Goal: Task Accomplishment & Management: Manage account settings

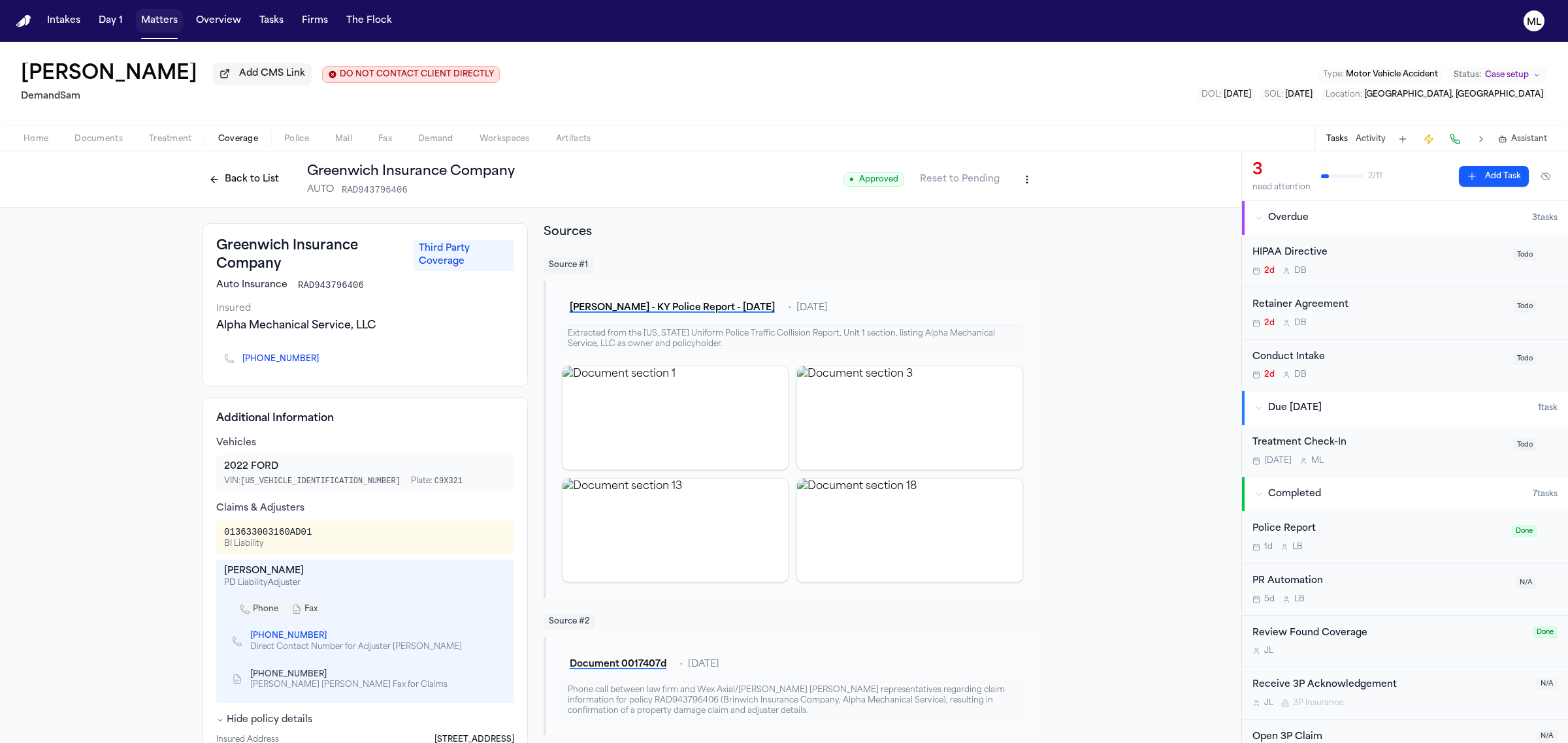
click at [158, 17] on button "Matters" at bounding box center [159, 21] width 47 height 23
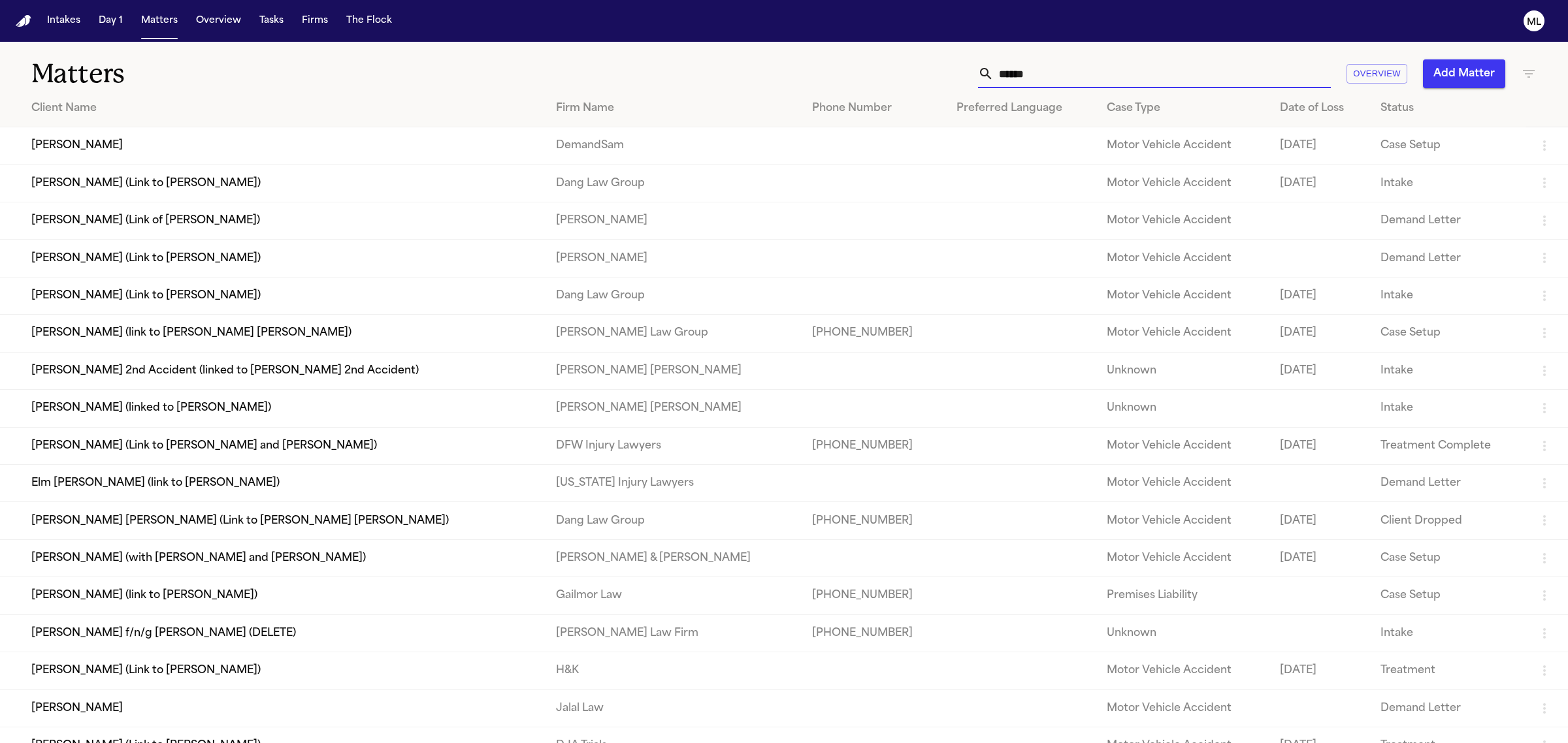
drag, startPoint x: 1107, startPoint y: 72, endPoint x: 813, endPoint y: 69, distance: 294.0
click at [813, 69] on div "****** Overview Add Matter" at bounding box center [1009, 74] width 1054 height 29
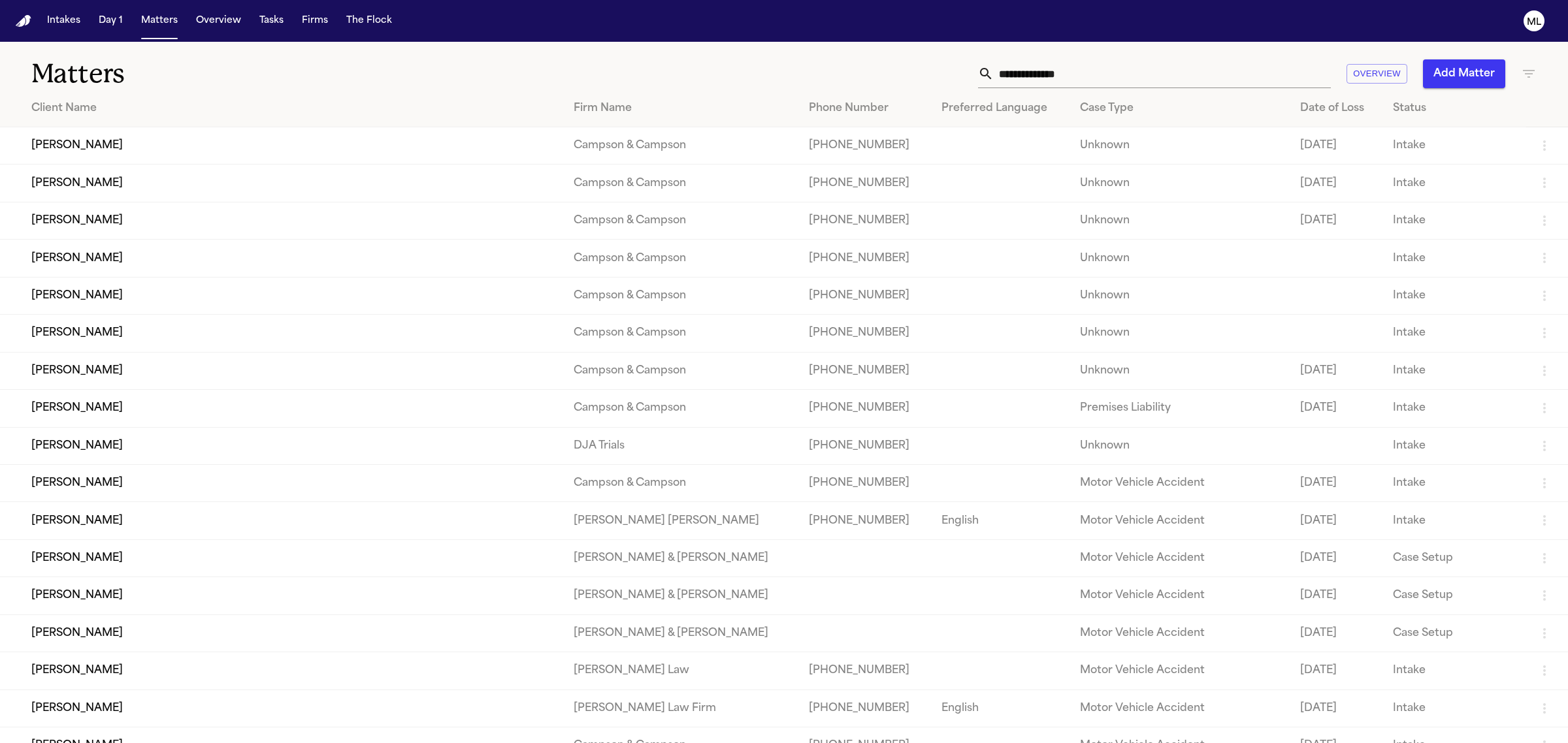
click at [1529, 77] on icon "button" at bounding box center [1529, 74] width 16 height 16
click at [1458, 148] on input "text" at bounding box center [1447, 154] width 166 height 19
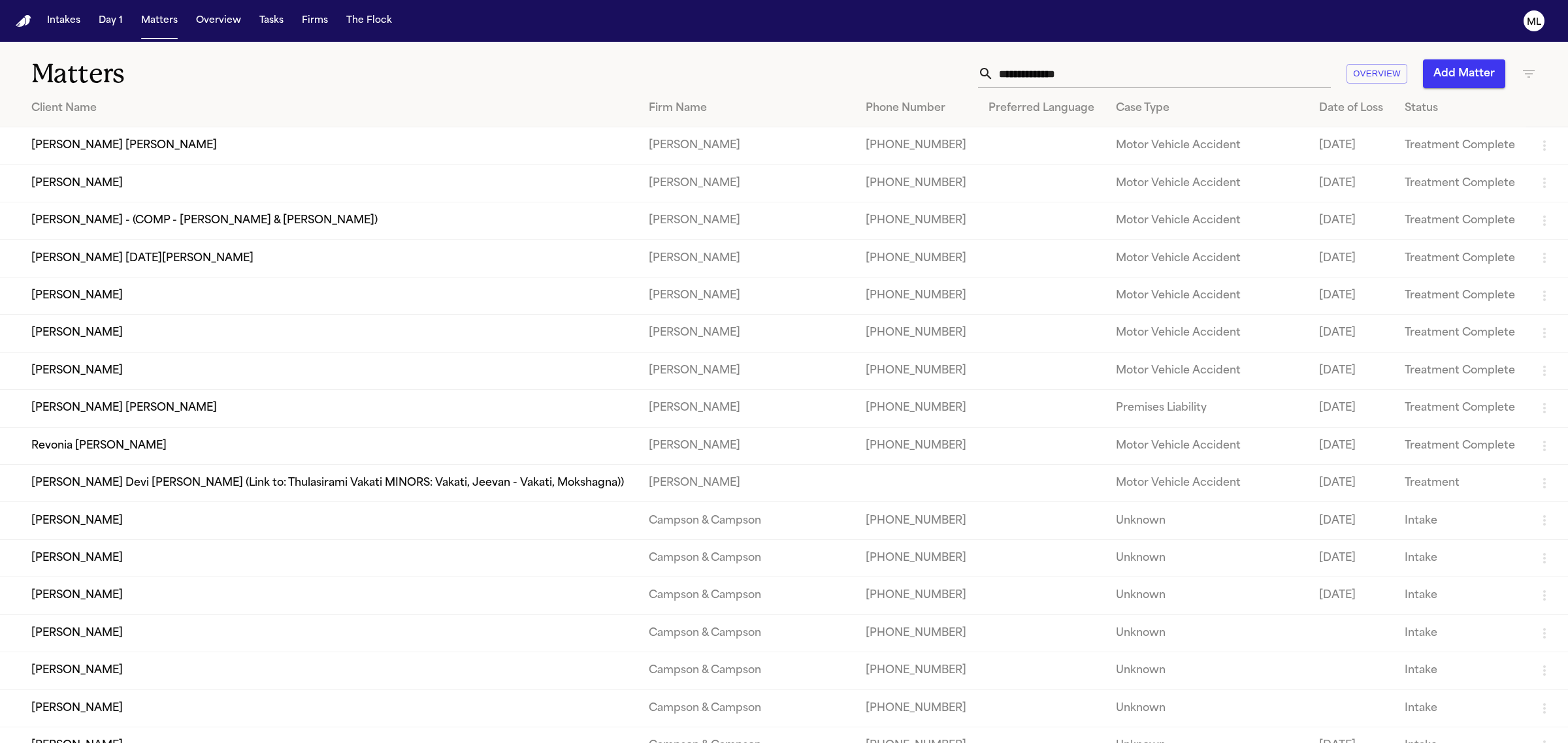
click at [1533, 68] on icon "button" at bounding box center [1529, 74] width 16 height 16
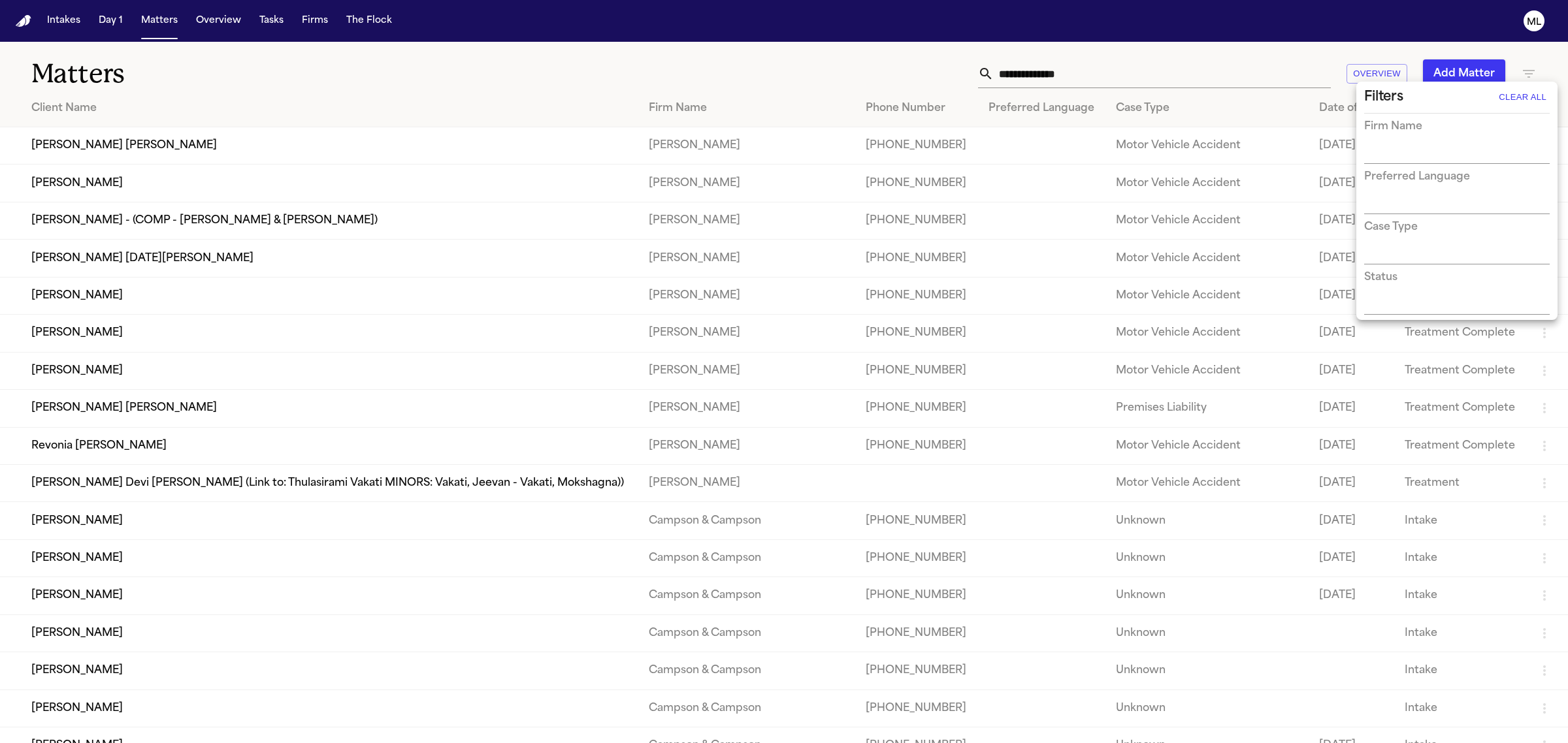
click at [1460, 149] on input "text" at bounding box center [1447, 154] width 166 height 19
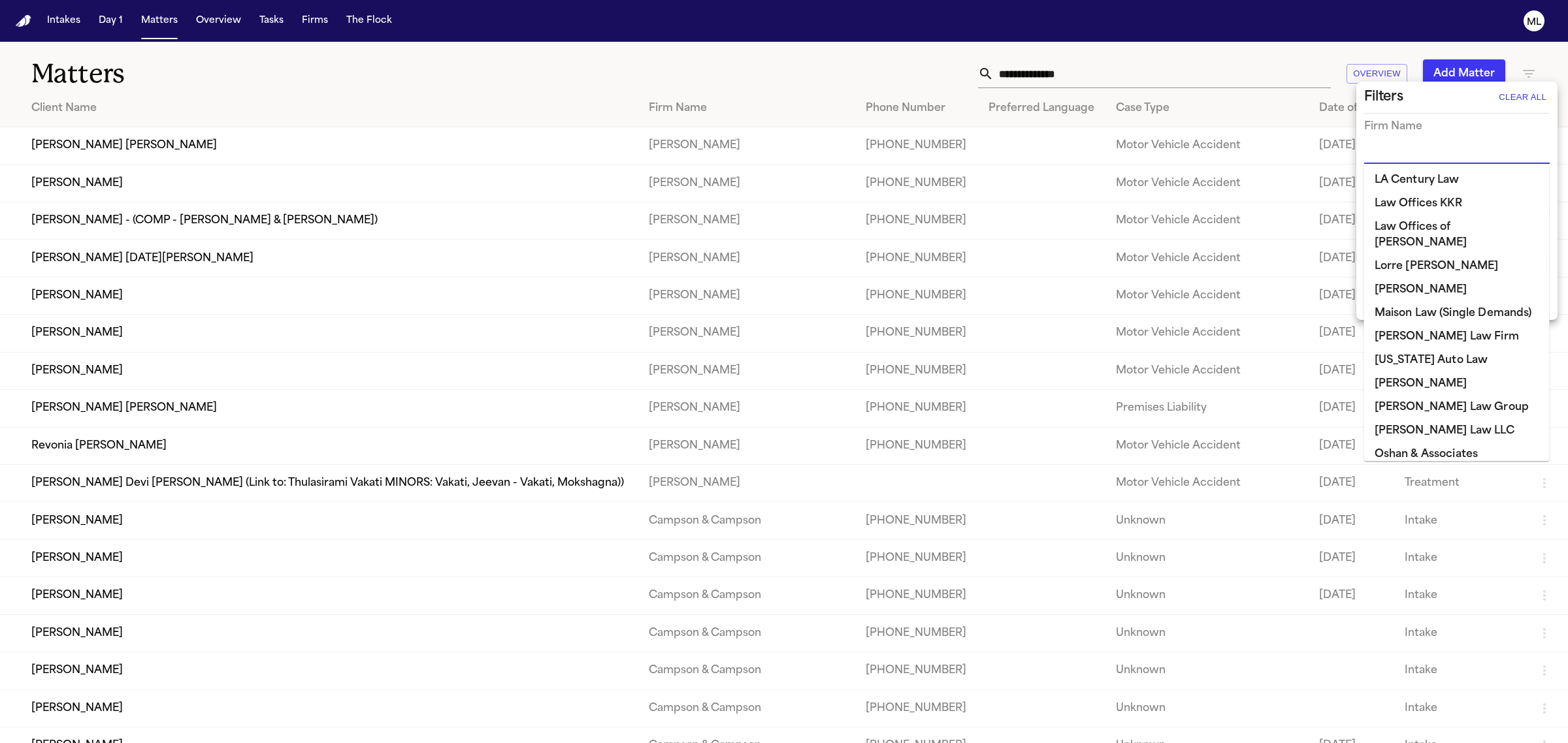
scroll to position [898, 0]
click at [1424, 298] on li "[PERSON_NAME]" at bounding box center [1456, 310] width 186 height 23
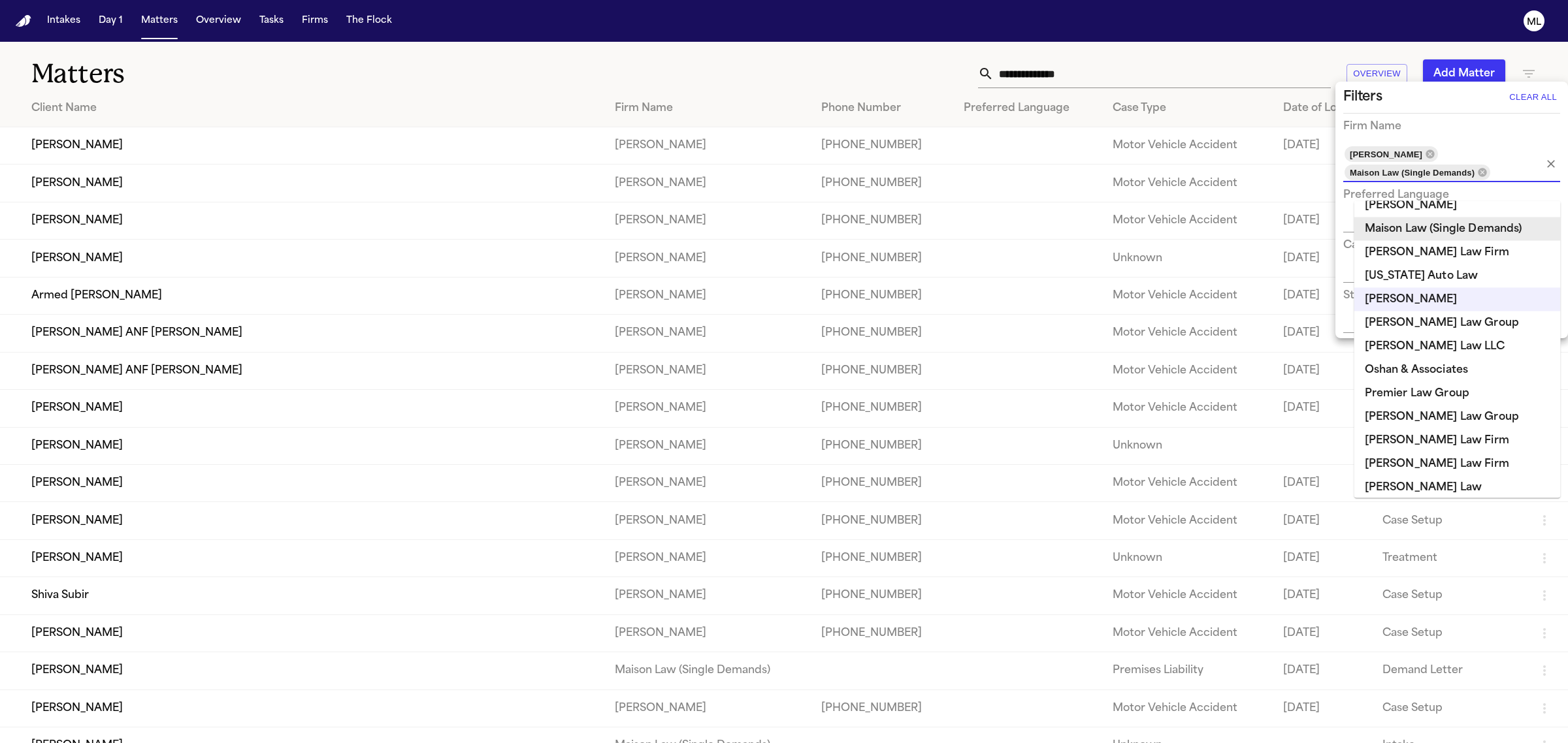
scroll to position [882, 0]
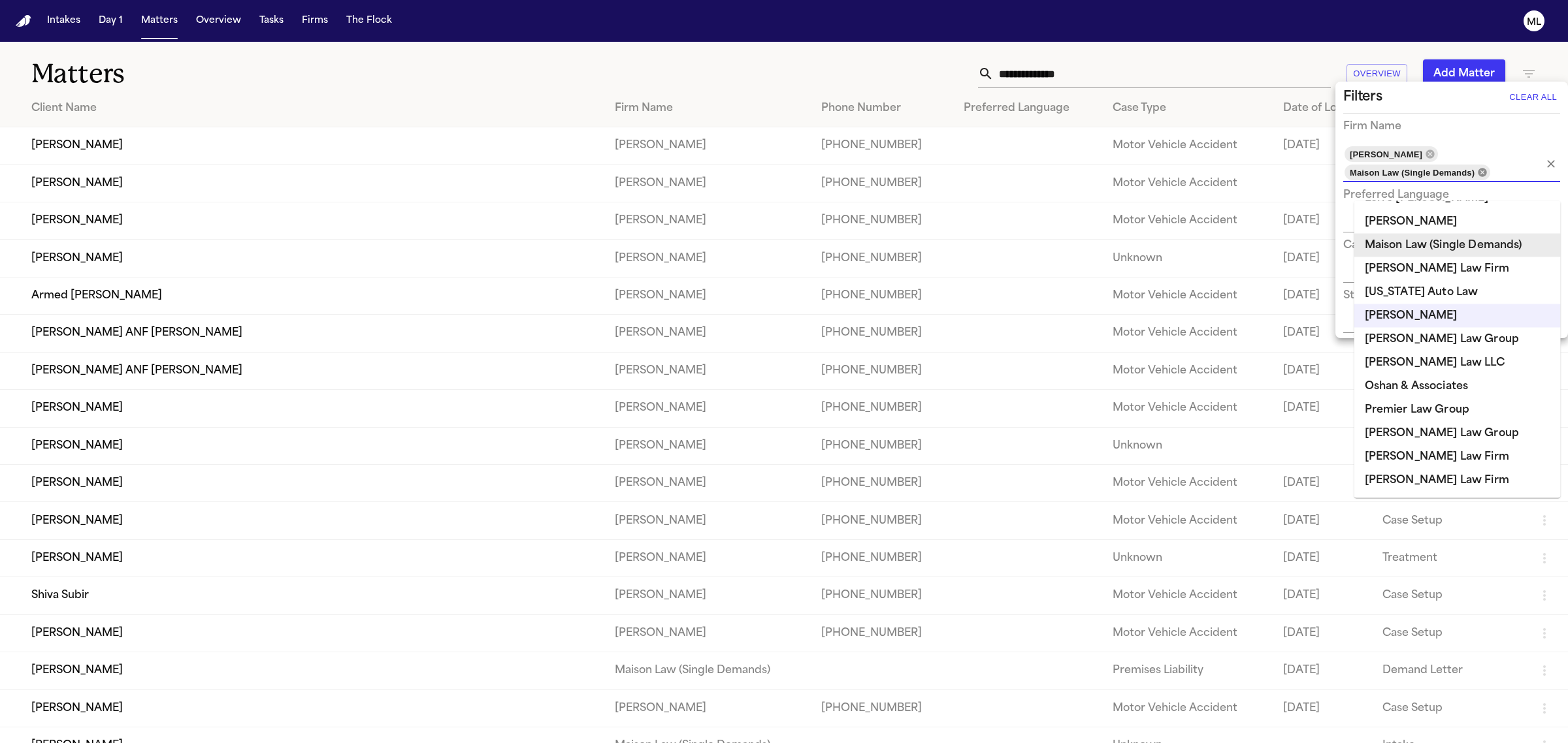
click at [1491, 172] on input "text" at bounding box center [1507, 172] width 32 height 19
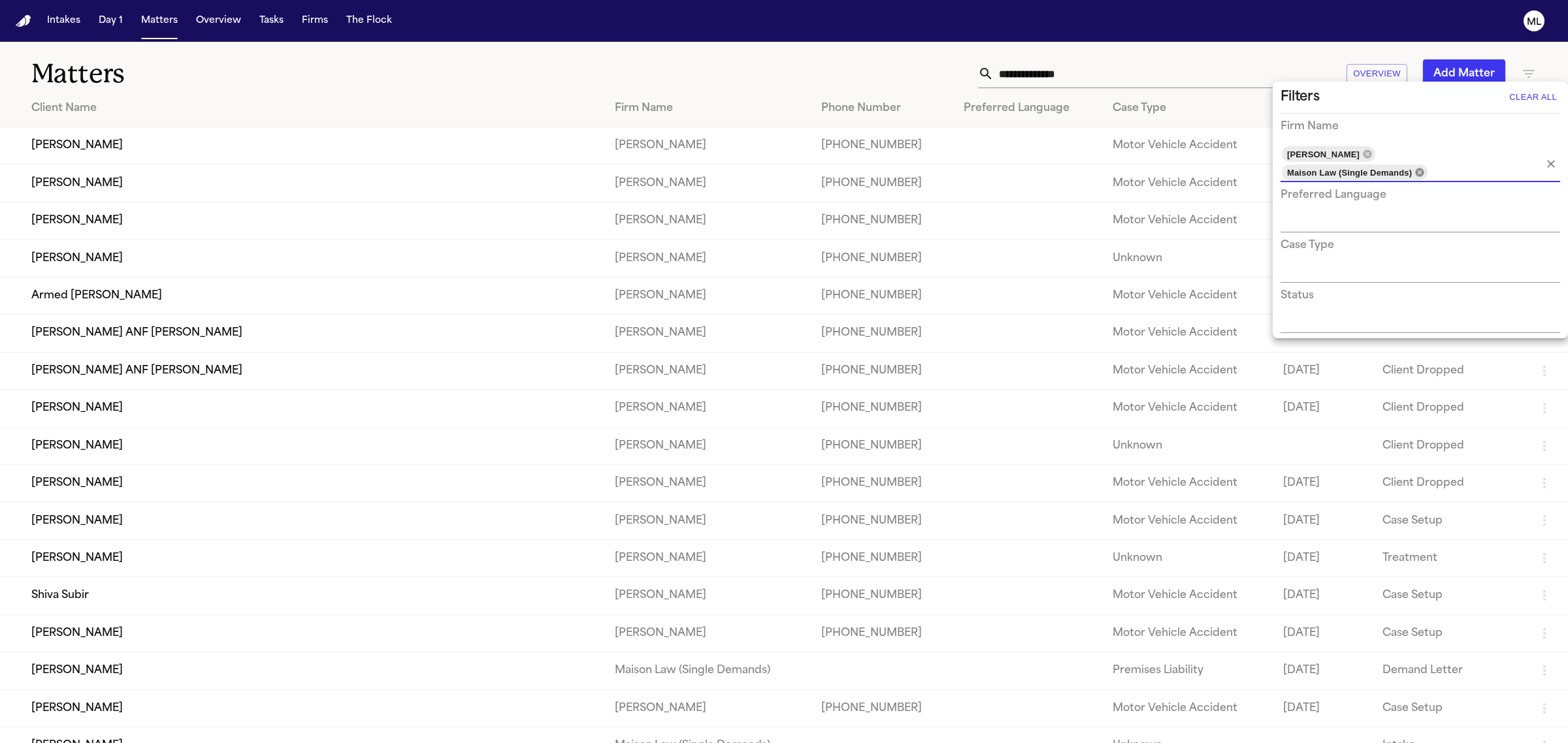
click at [1422, 171] on icon at bounding box center [1419, 172] width 8 height 8
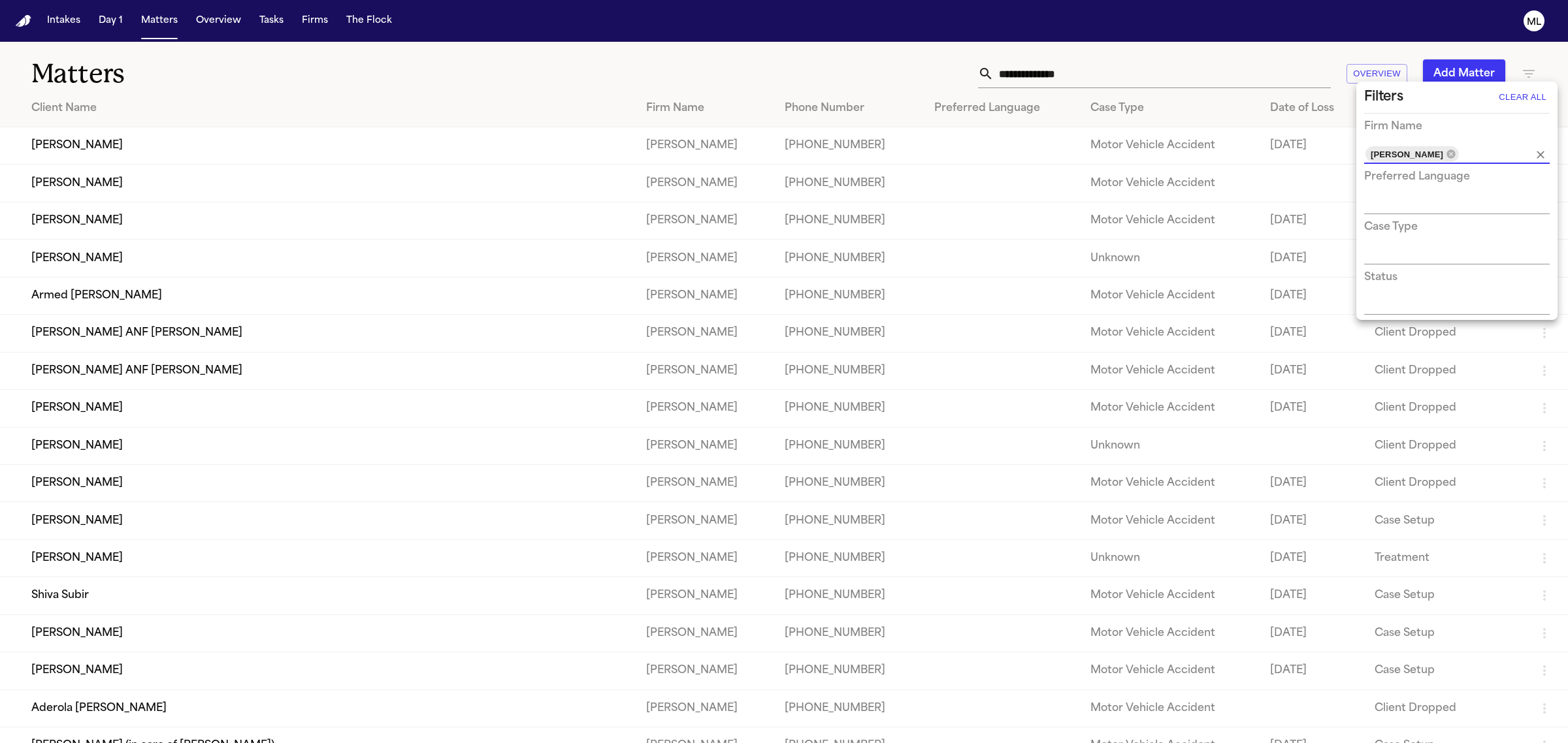
click at [89, 150] on div at bounding box center [784, 371] width 1568 height 743
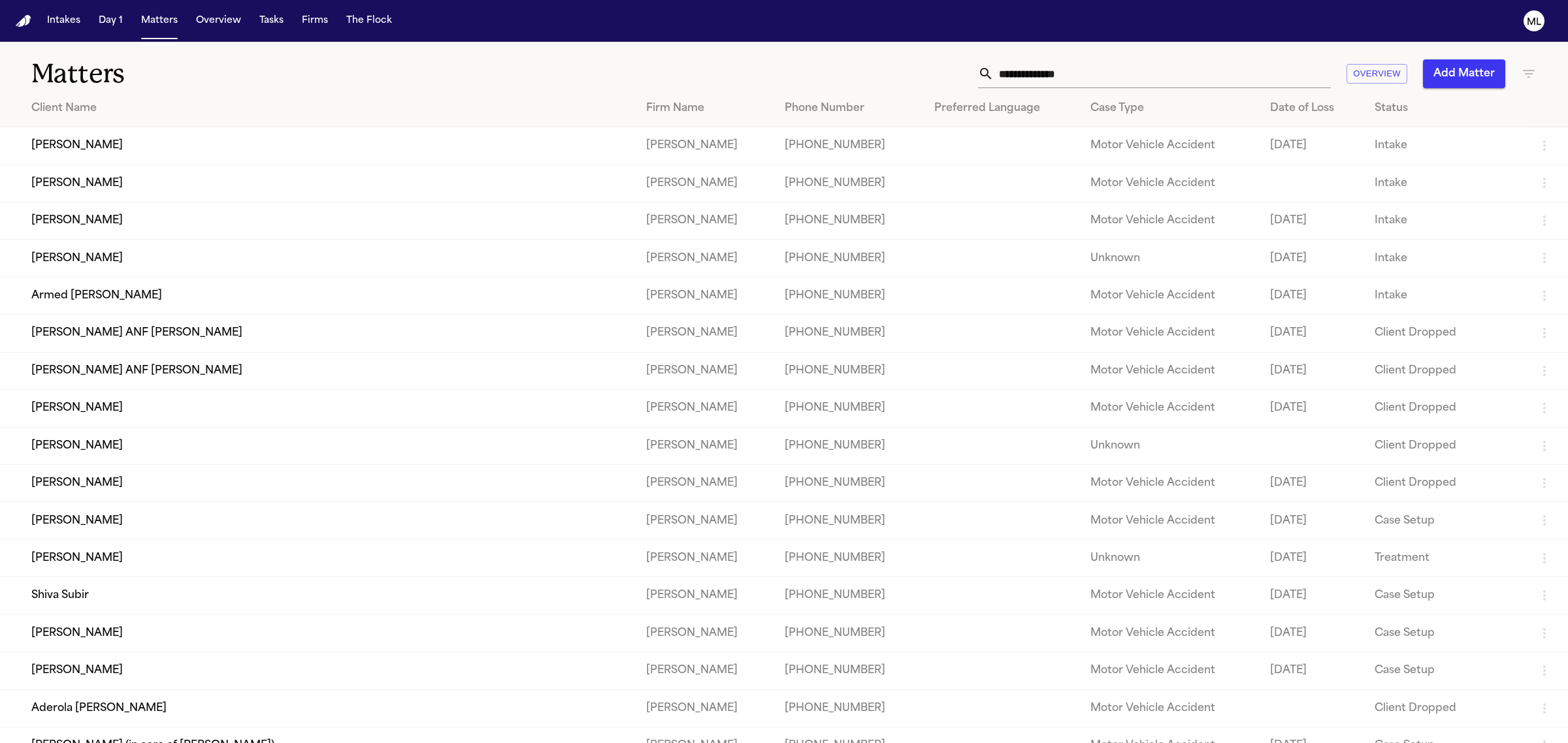
click at [89, 143] on td "[PERSON_NAME]" at bounding box center [317, 146] width 636 height 37
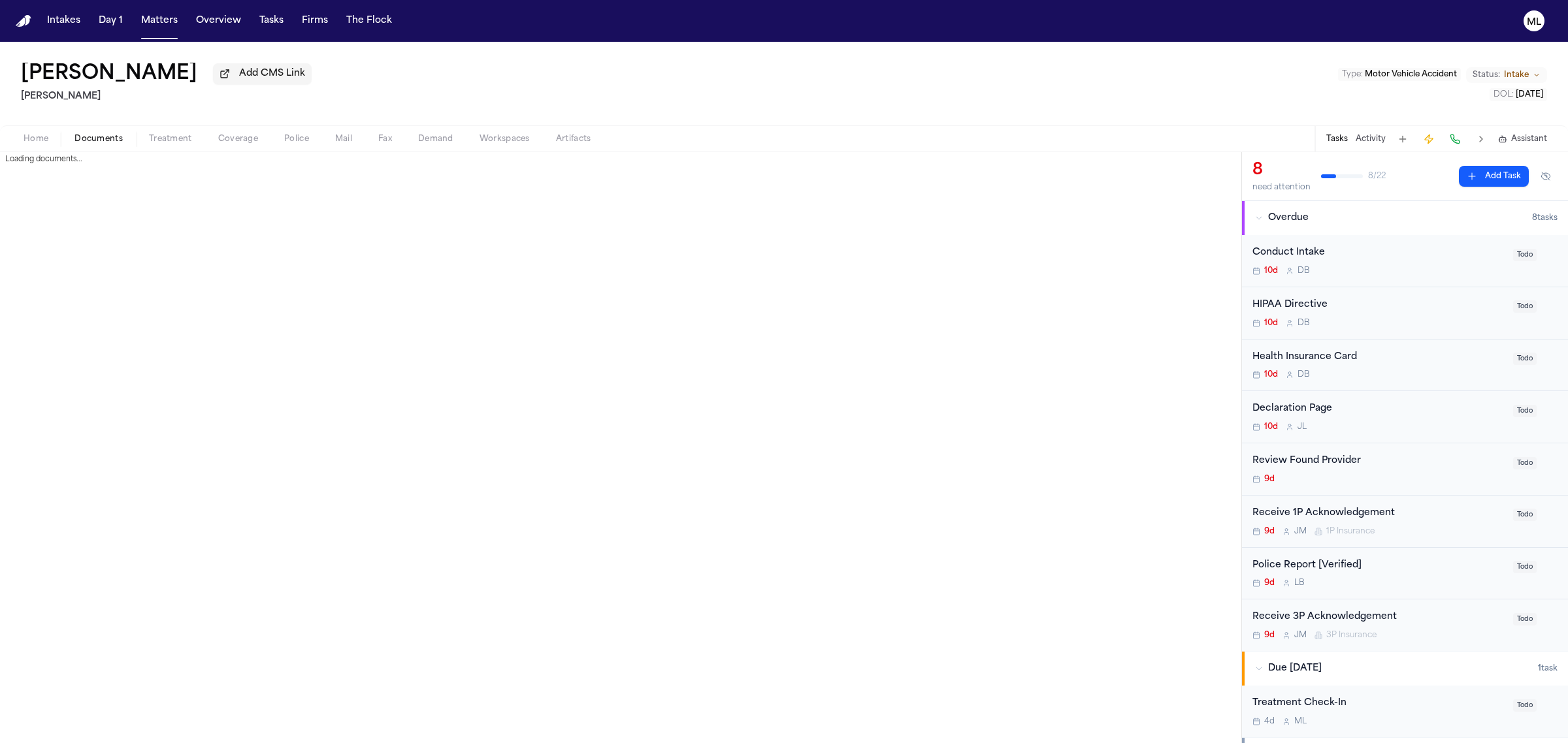
click at [103, 135] on span "Documents" at bounding box center [99, 139] width 48 height 10
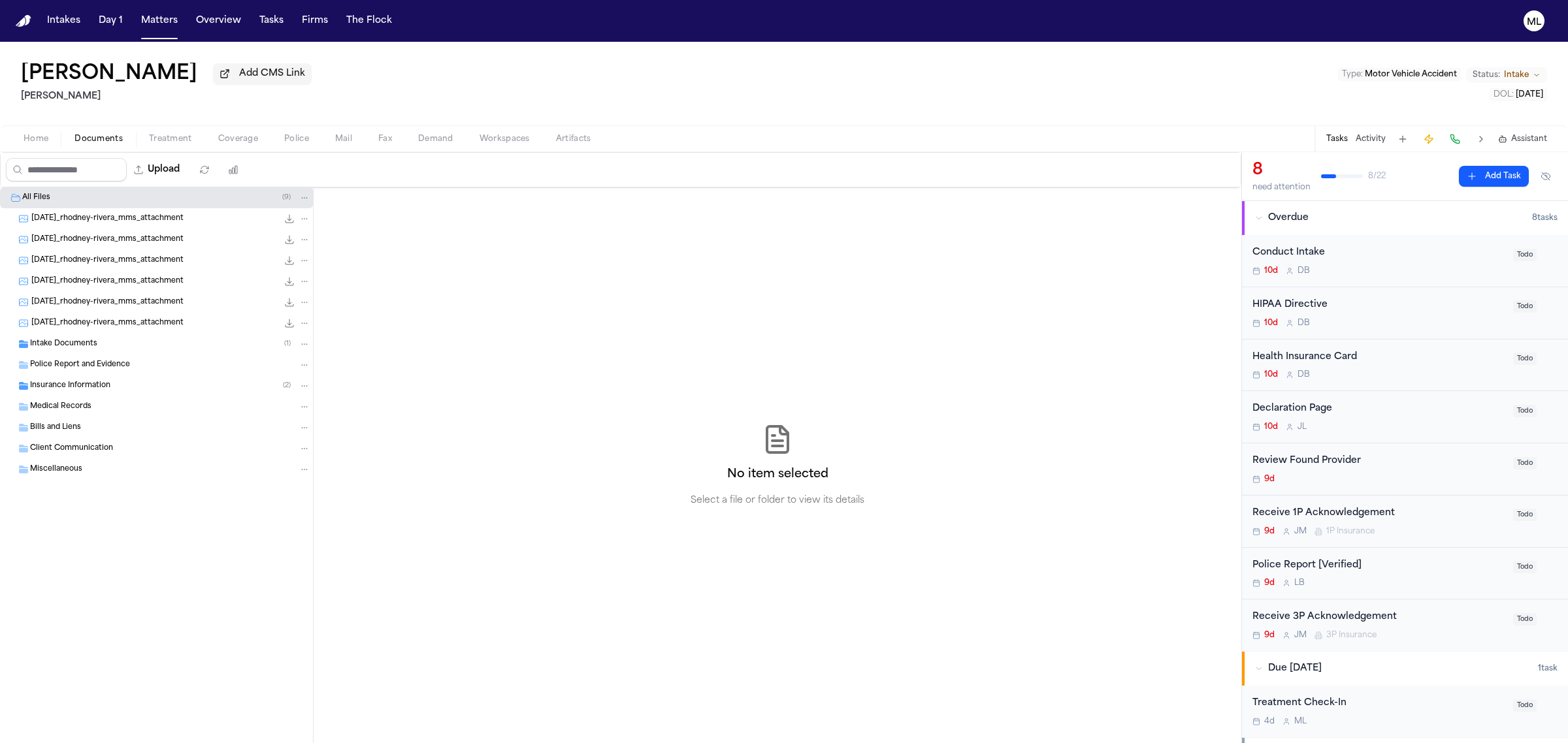
click at [112, 348] on div "Intake Documents ( 1 )" at bounding box center [170, 344] width 280 height 12
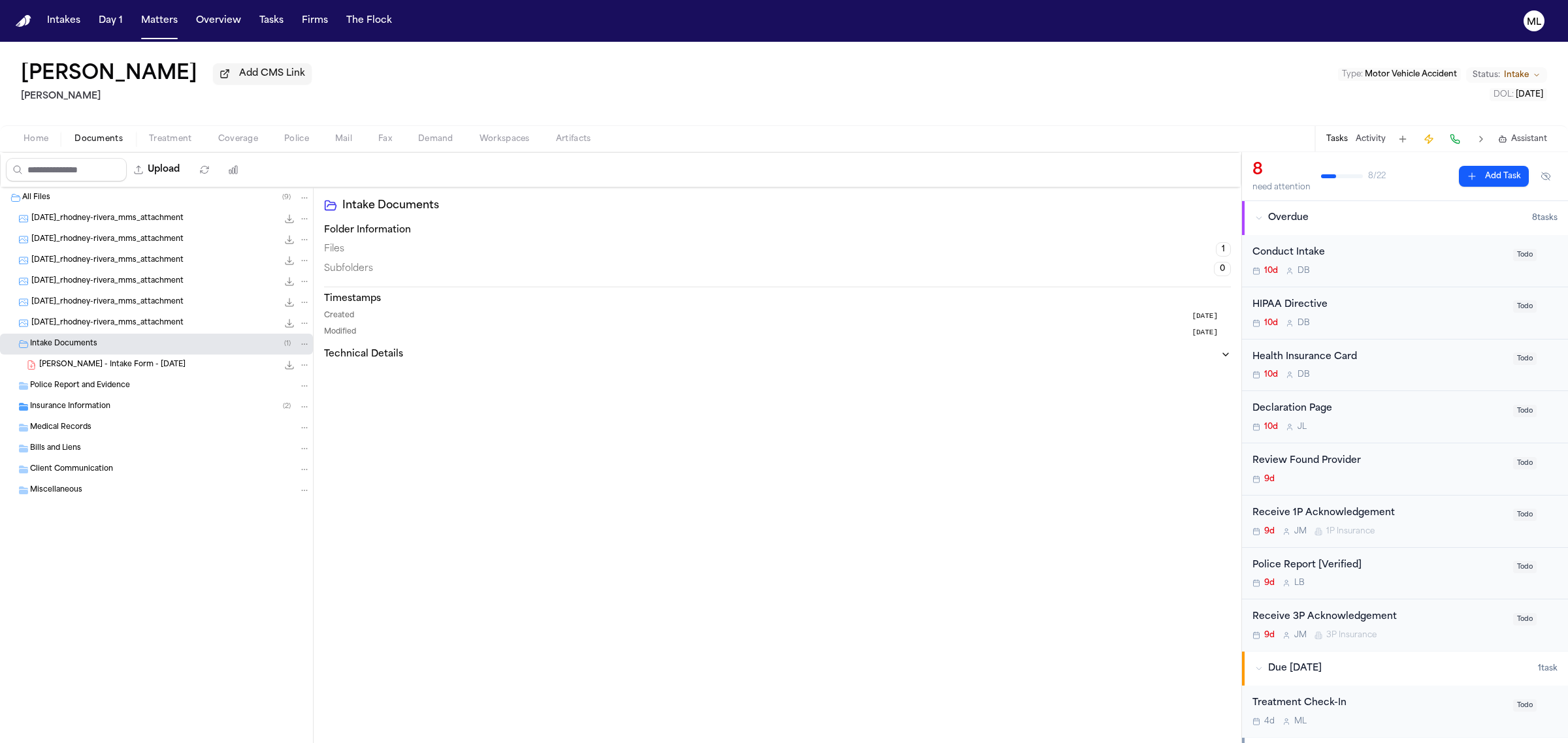
click at [155, 366] on div "[PERSON_NAME] - Intake Form - [DATE] 25.0 KB • PDF" at bounding box center [175, 365] width 271 height 13
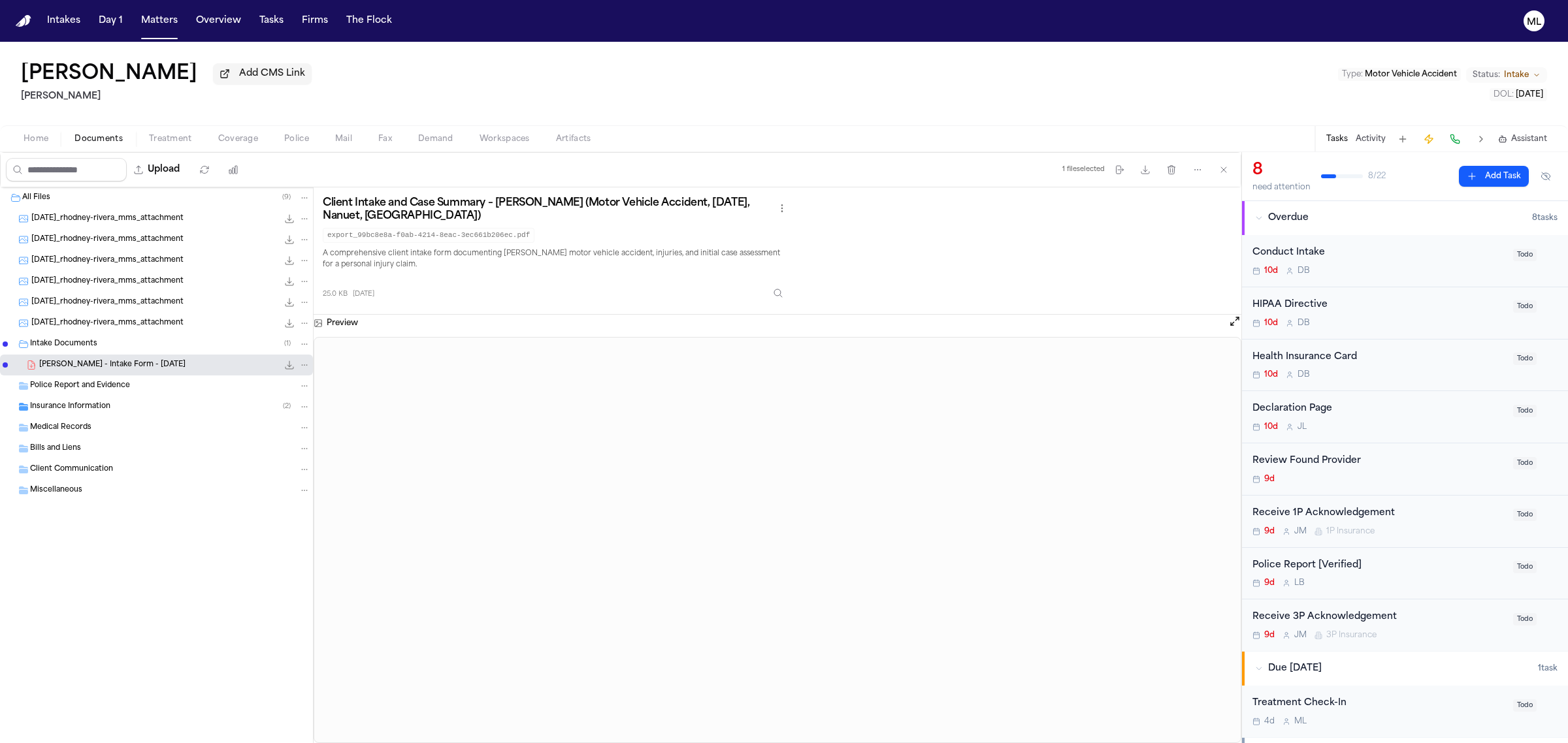
click at [1380, 253] on div "Conduct Intake" at bounding box center [1379, 253] width 253 height 15
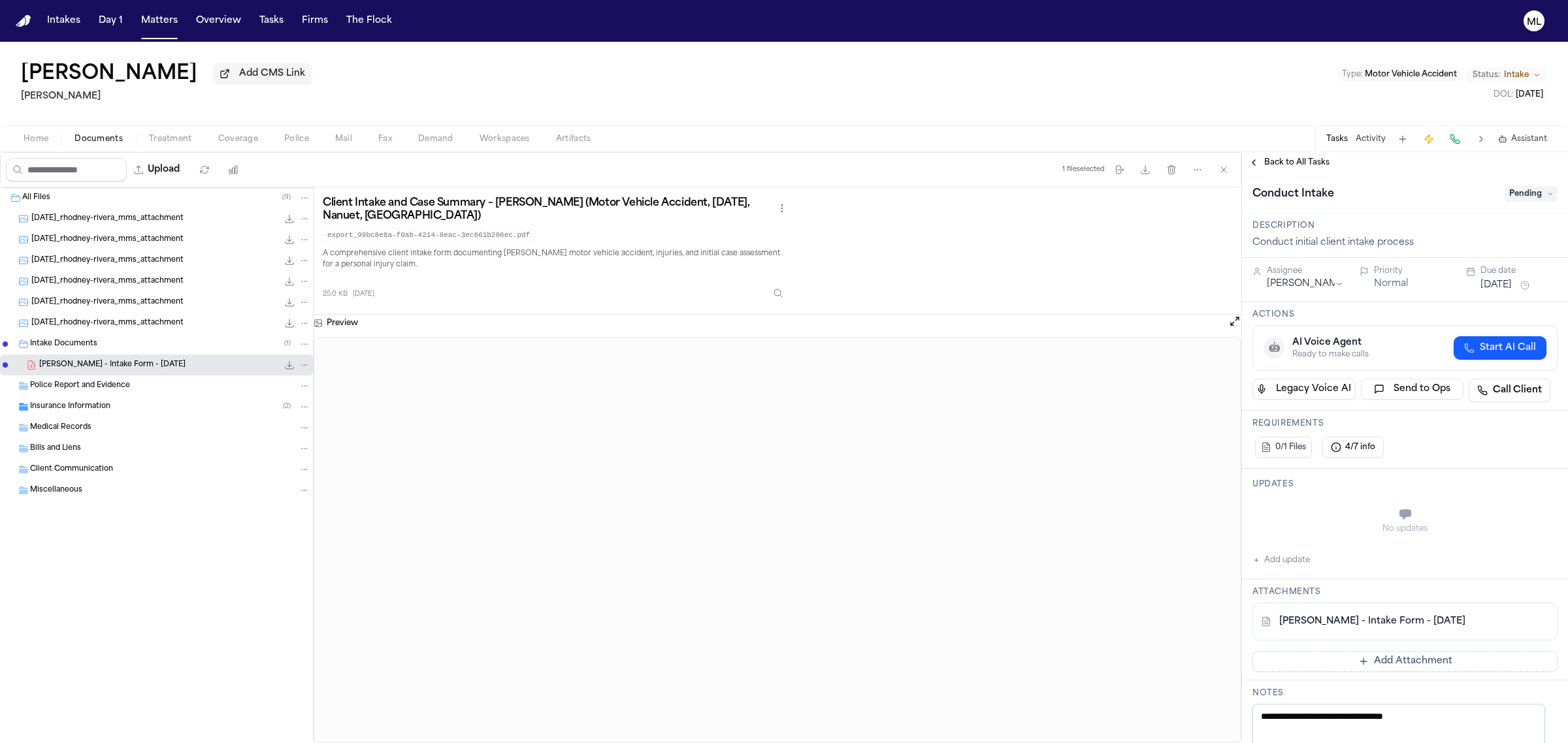
click at [1529, 192] on span "Pending" at bounding box center [1531, 194] width 52 height 16
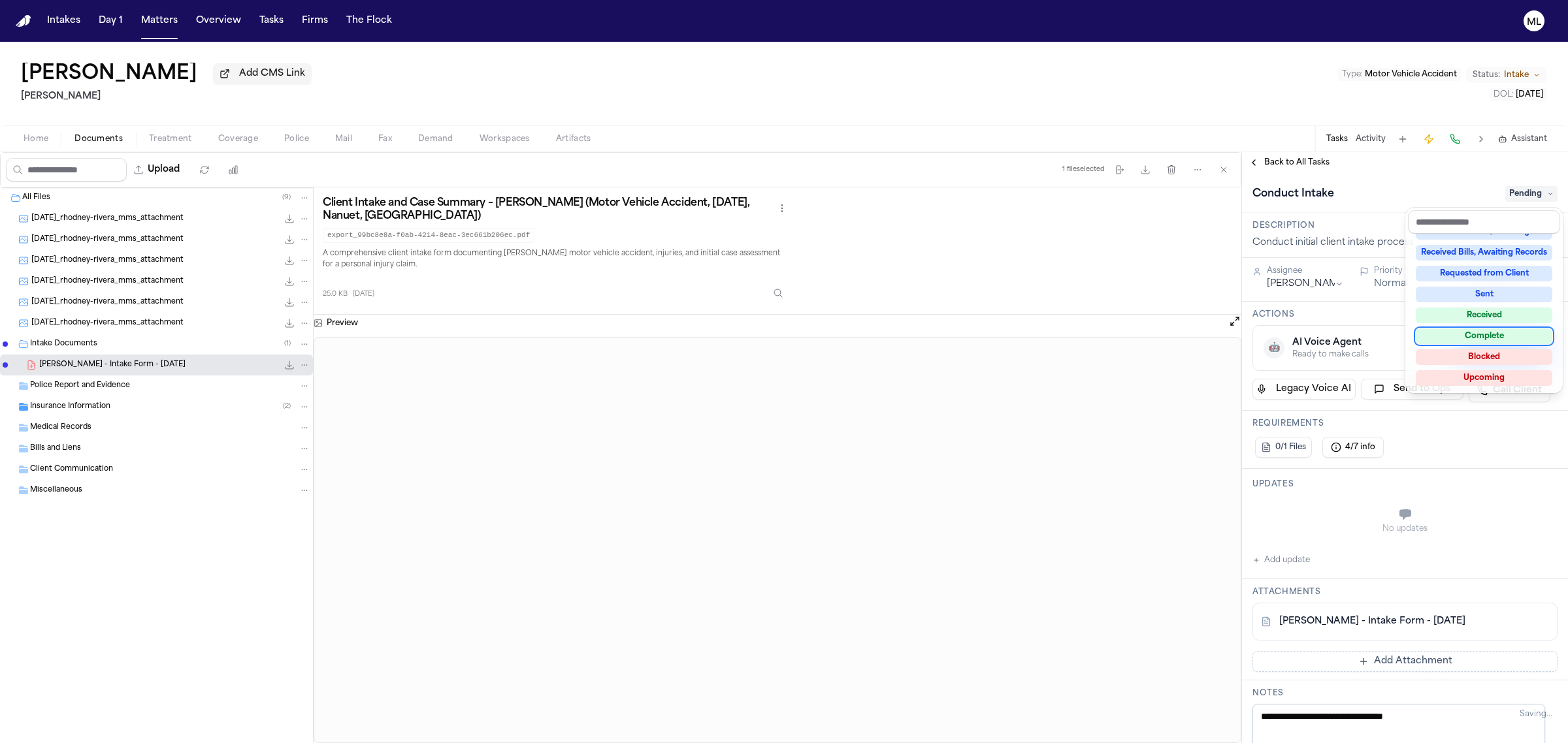
click at [1483, 337] on div "Complete" at bounding box center [1484, 336] width 137 height 16
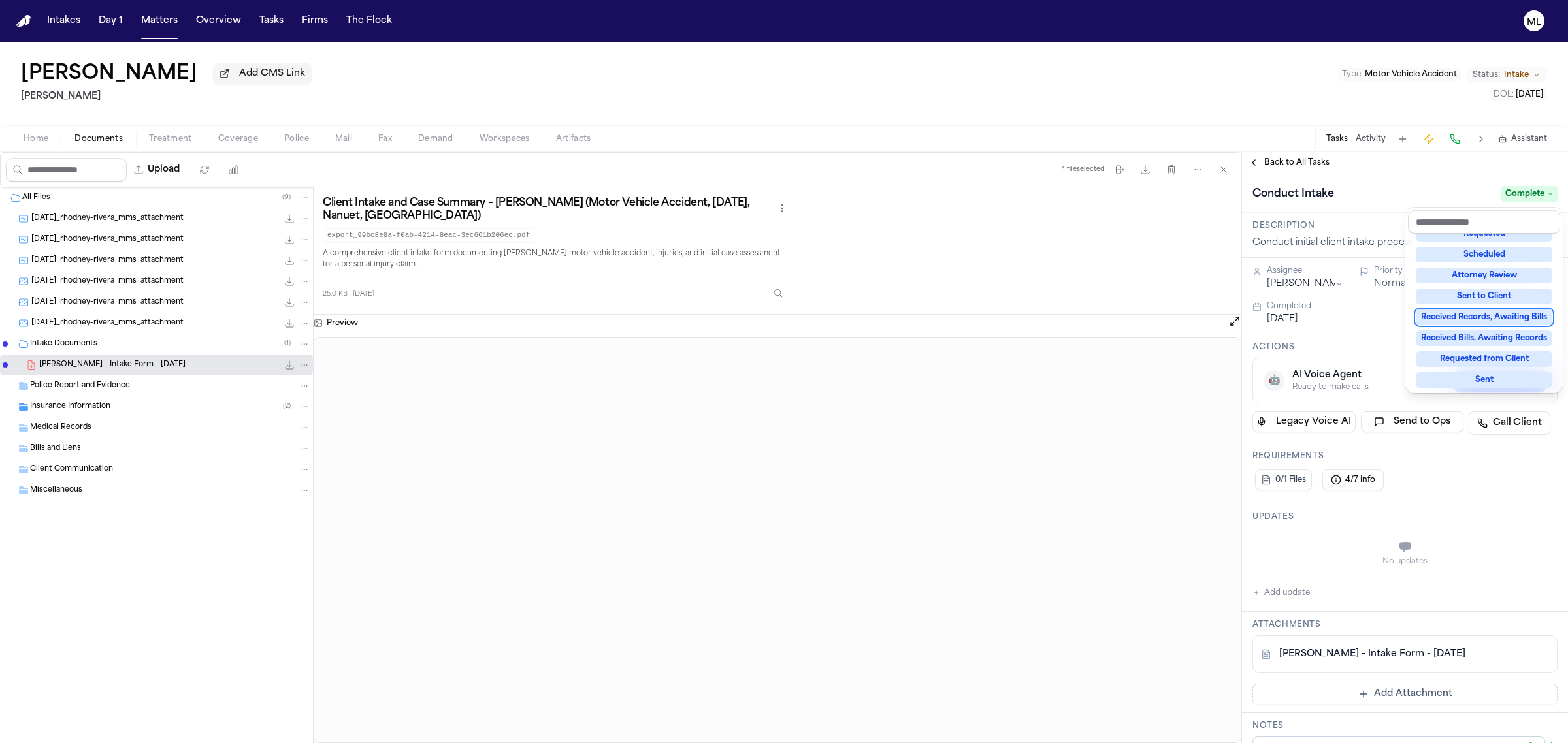
click at [1301, 157] on div "**********" at bounding box center [1404, 448] width 326 height 591
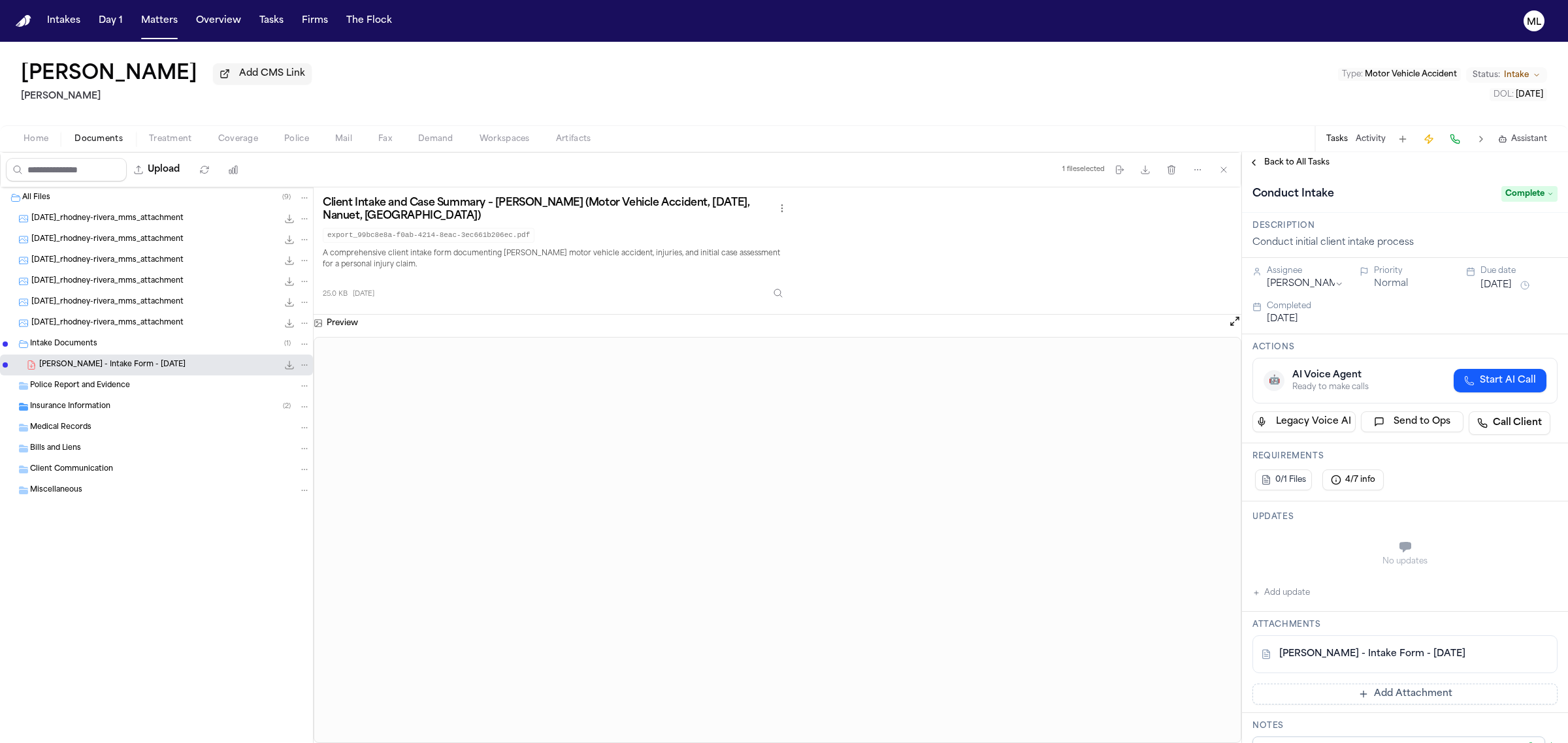
click at [1293, 157] on span "Back to All Tasks" at bounding box center [1297, 162] width 66 height 10
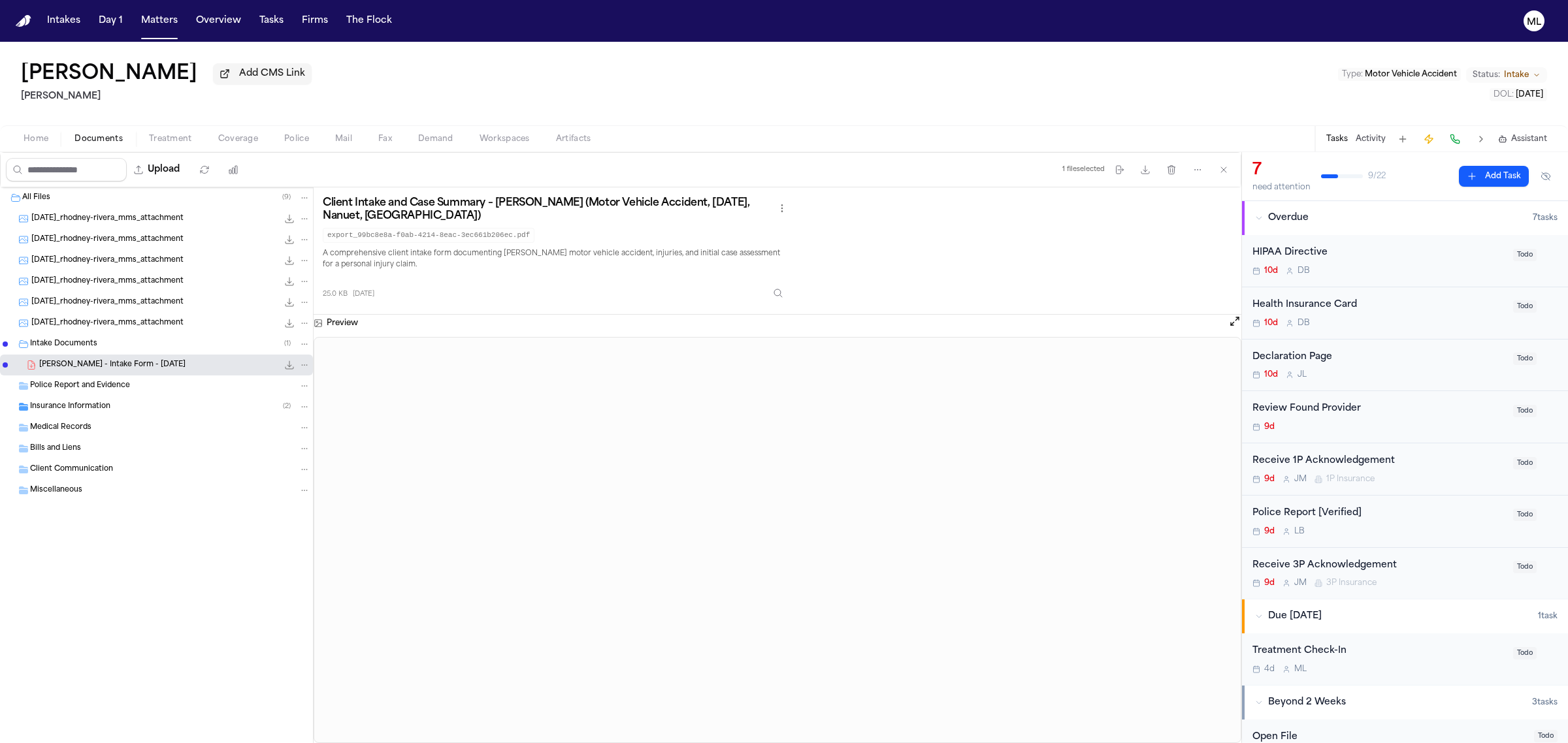
click at [93, 380] on div "Police Report and Evidence" at bounding box center [170, 386] width 280 height 12
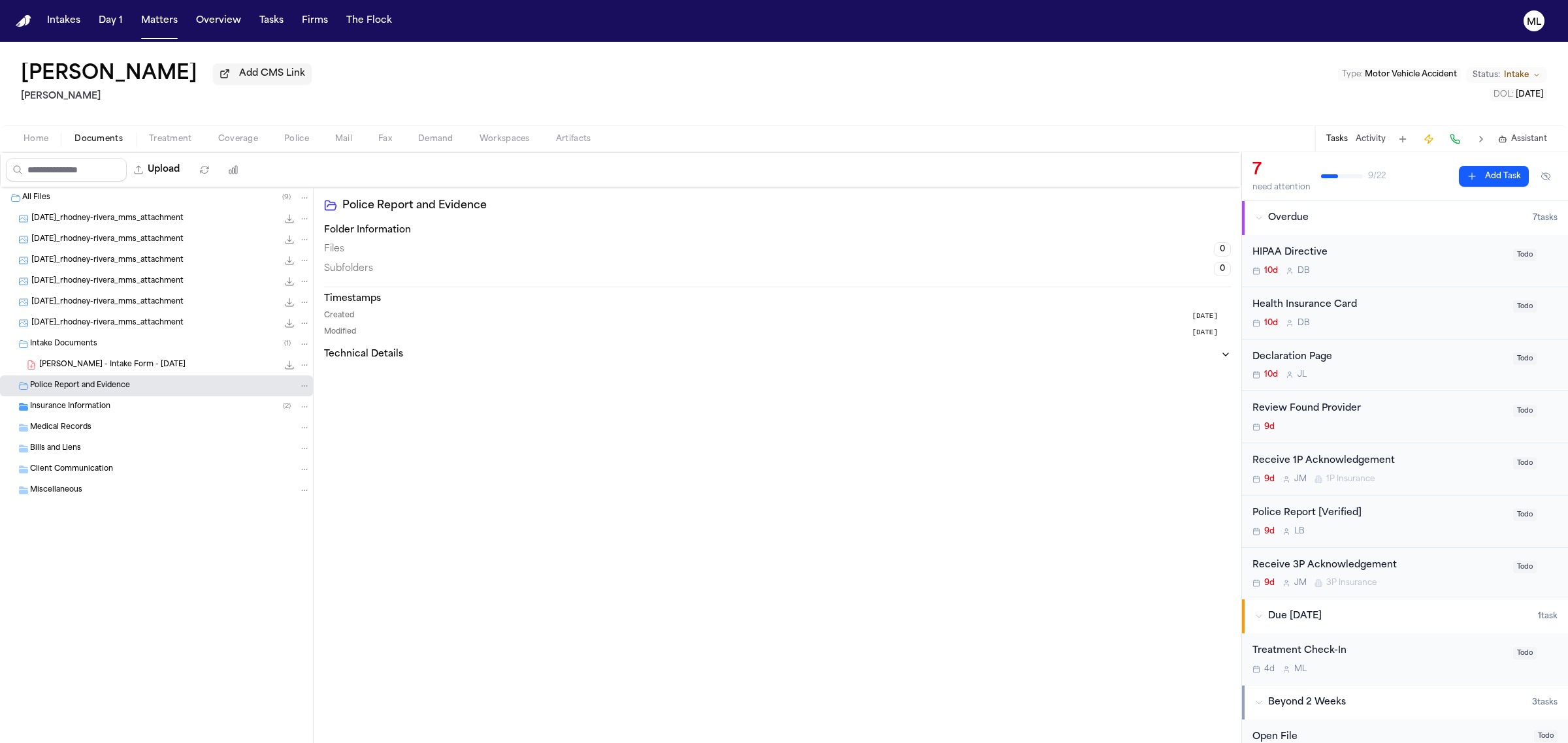
click at [92, 356] on div "[PERSON_NAME] - Intake Form - [DATE] 25.0 KB • PDF" at bounding box center [156, 365] width 313 height 21
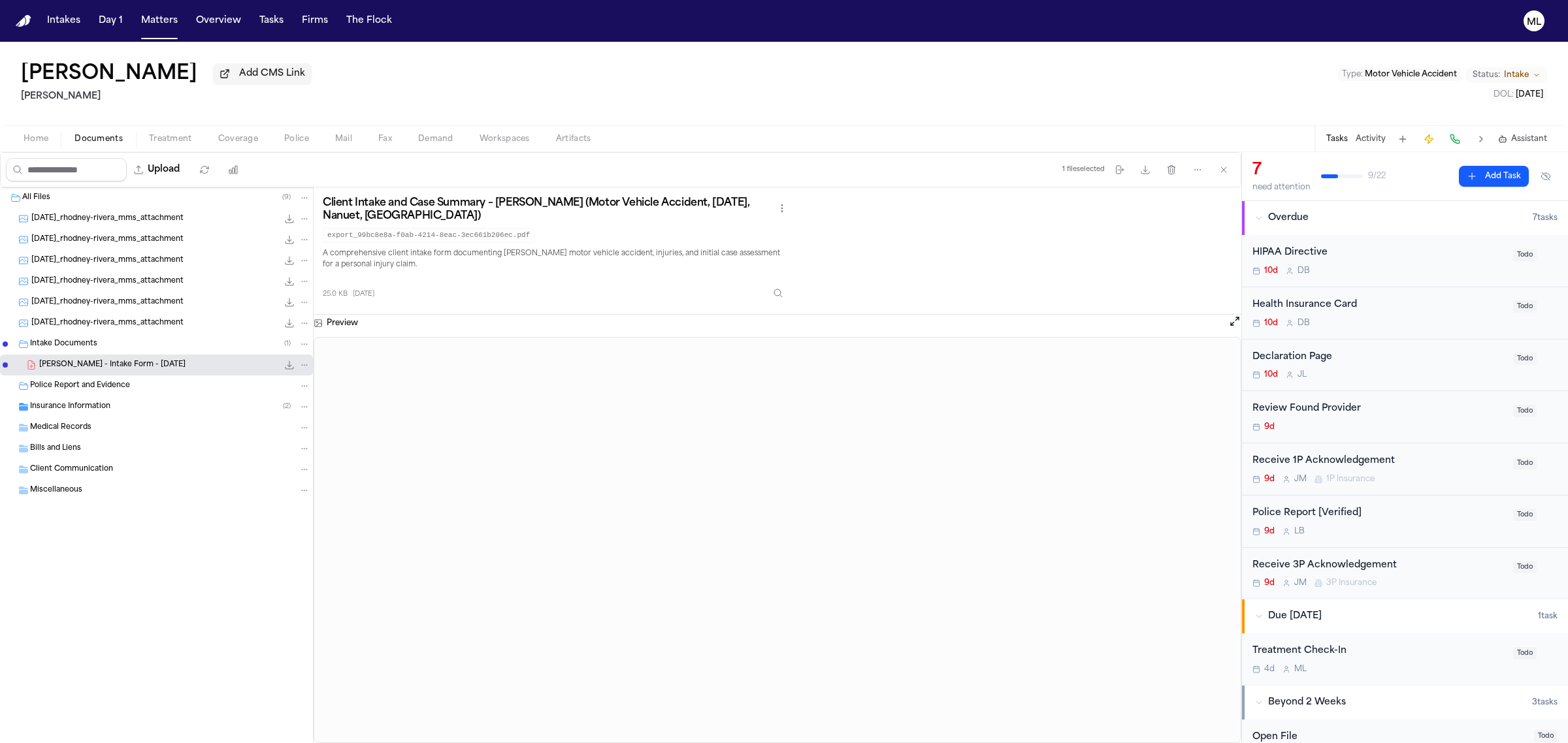
click at [1418, 519] on div "Police Report [Verified]" at bounding box center [1379, 514] width 253 height 15
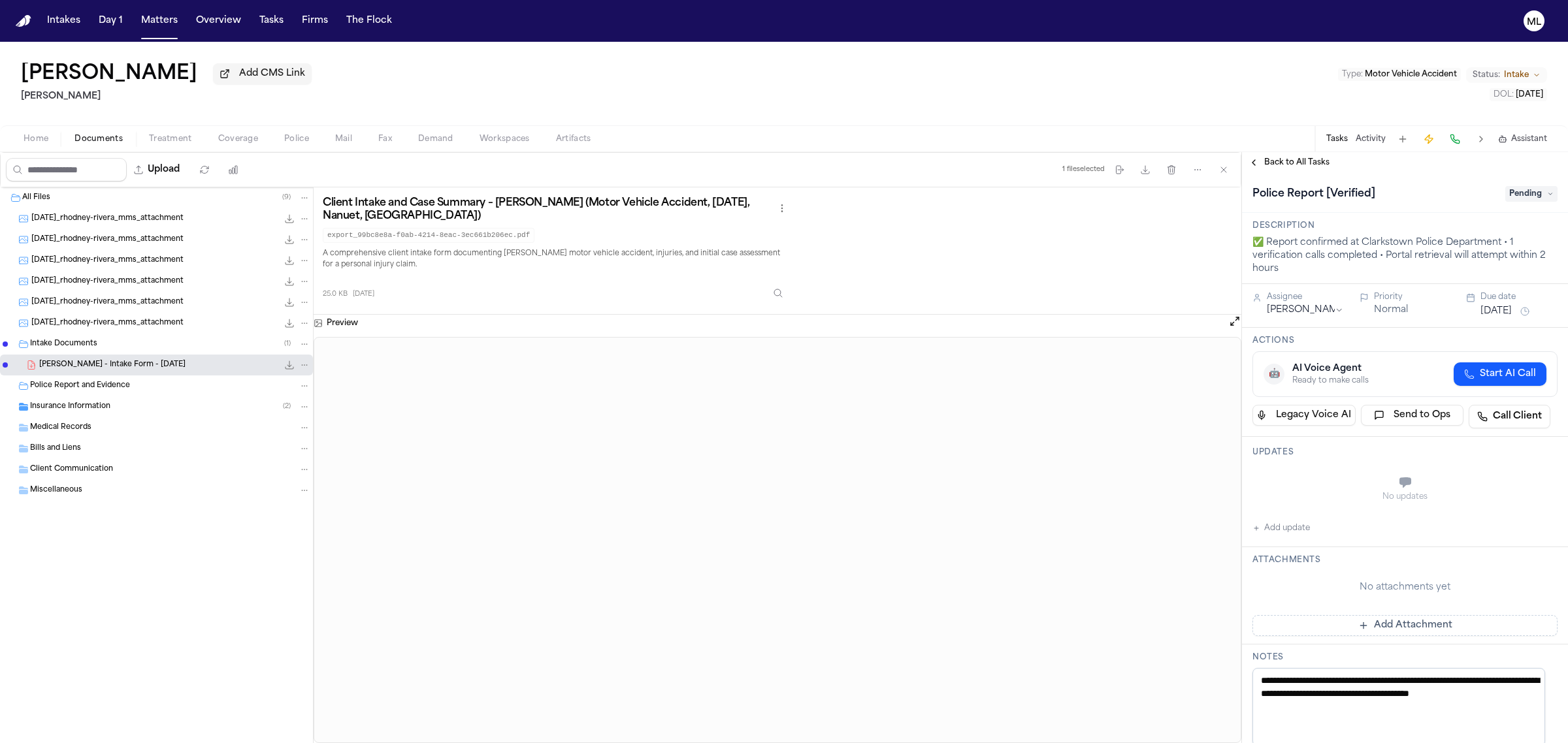
click at [73, 411] on span "Insurance Information" at bounding box center [70, 407] width 80 height 11
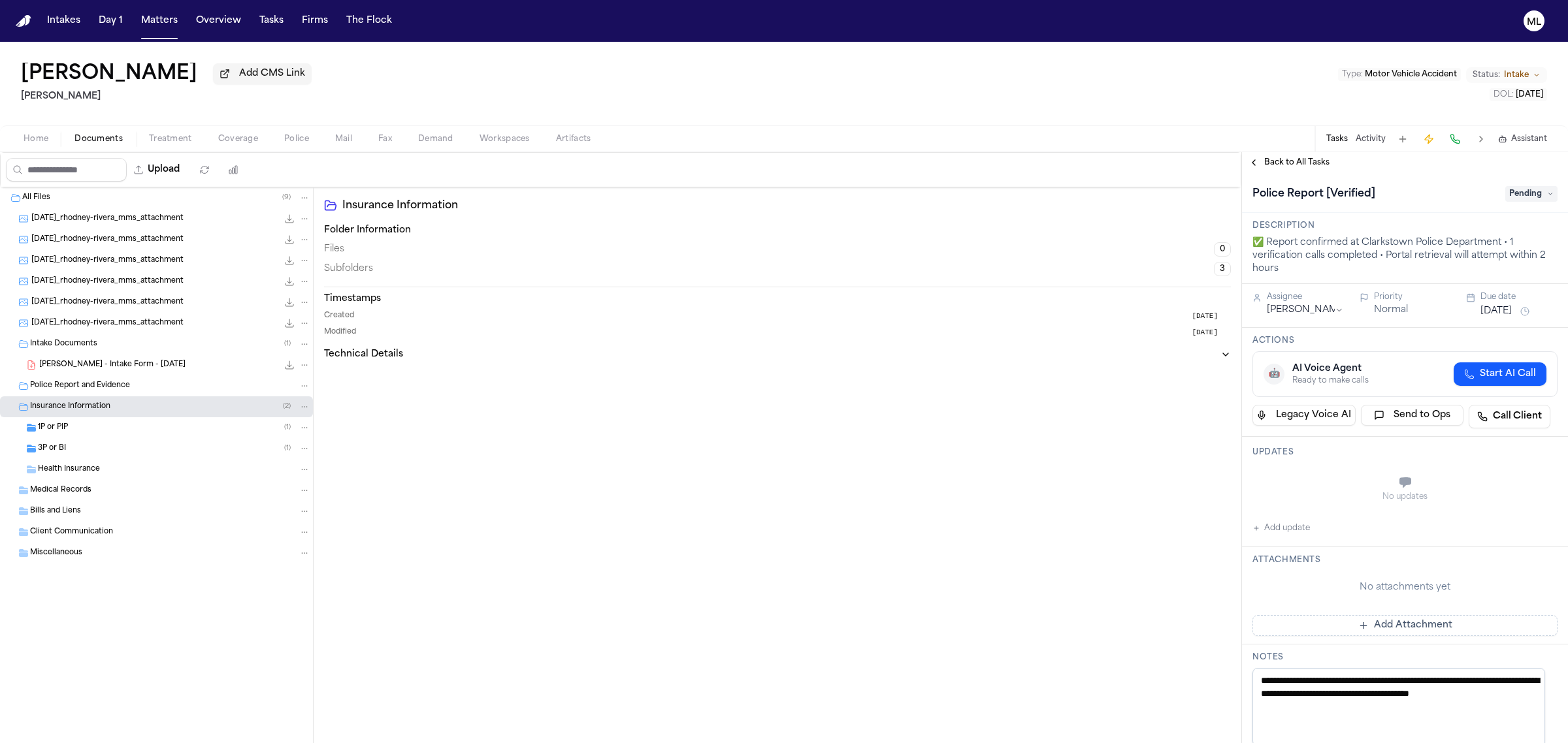
click at [112, 428] on div "1P or PIP ( 1 )" at bounding box center [174, 427] width 273 height 12
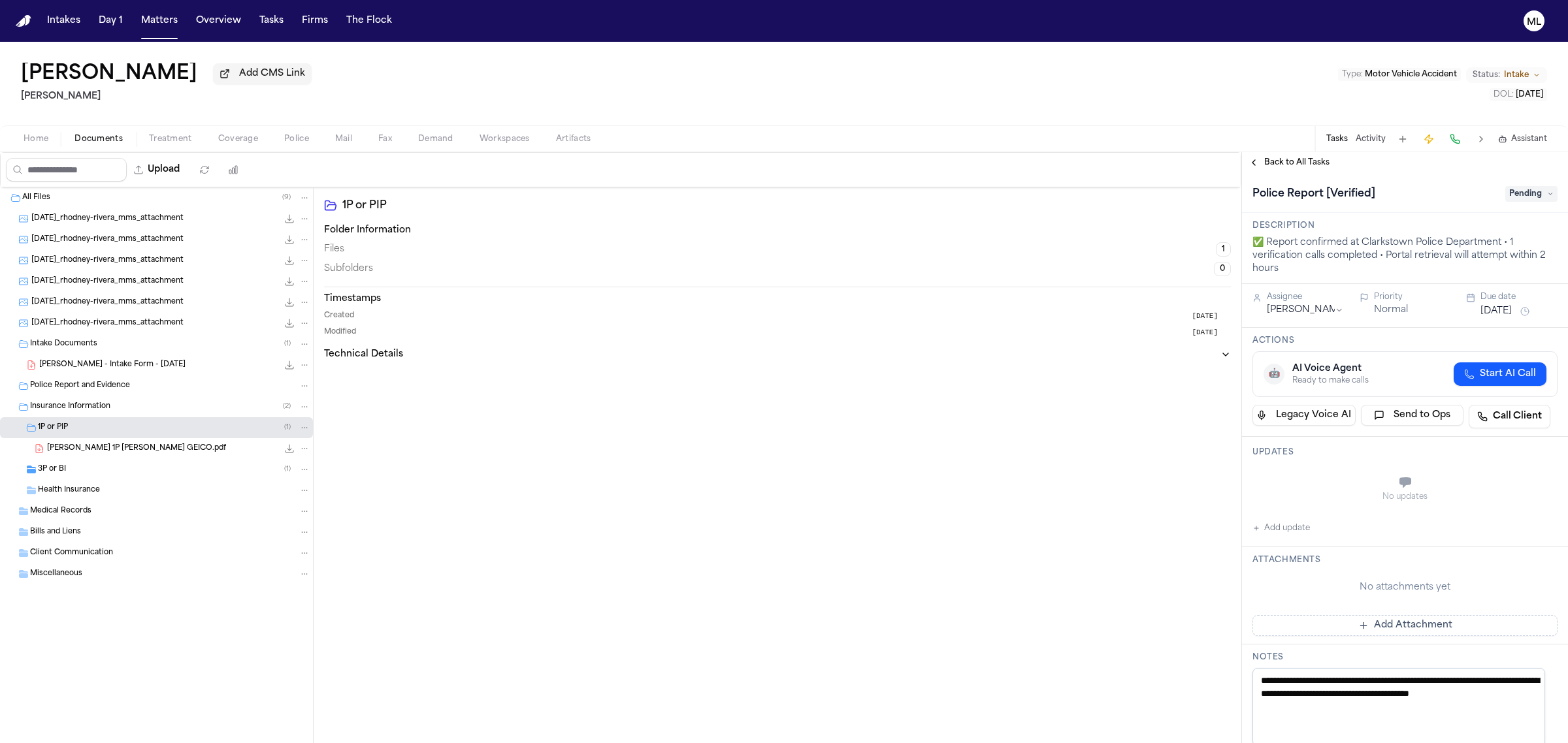
click at [113, 442] on div "[PERSON_NAME] 1P [PERSON_NAME] GEICO.pdf 165.3 KB • PDF" at bounding box center [156, 448] width 313 height 21
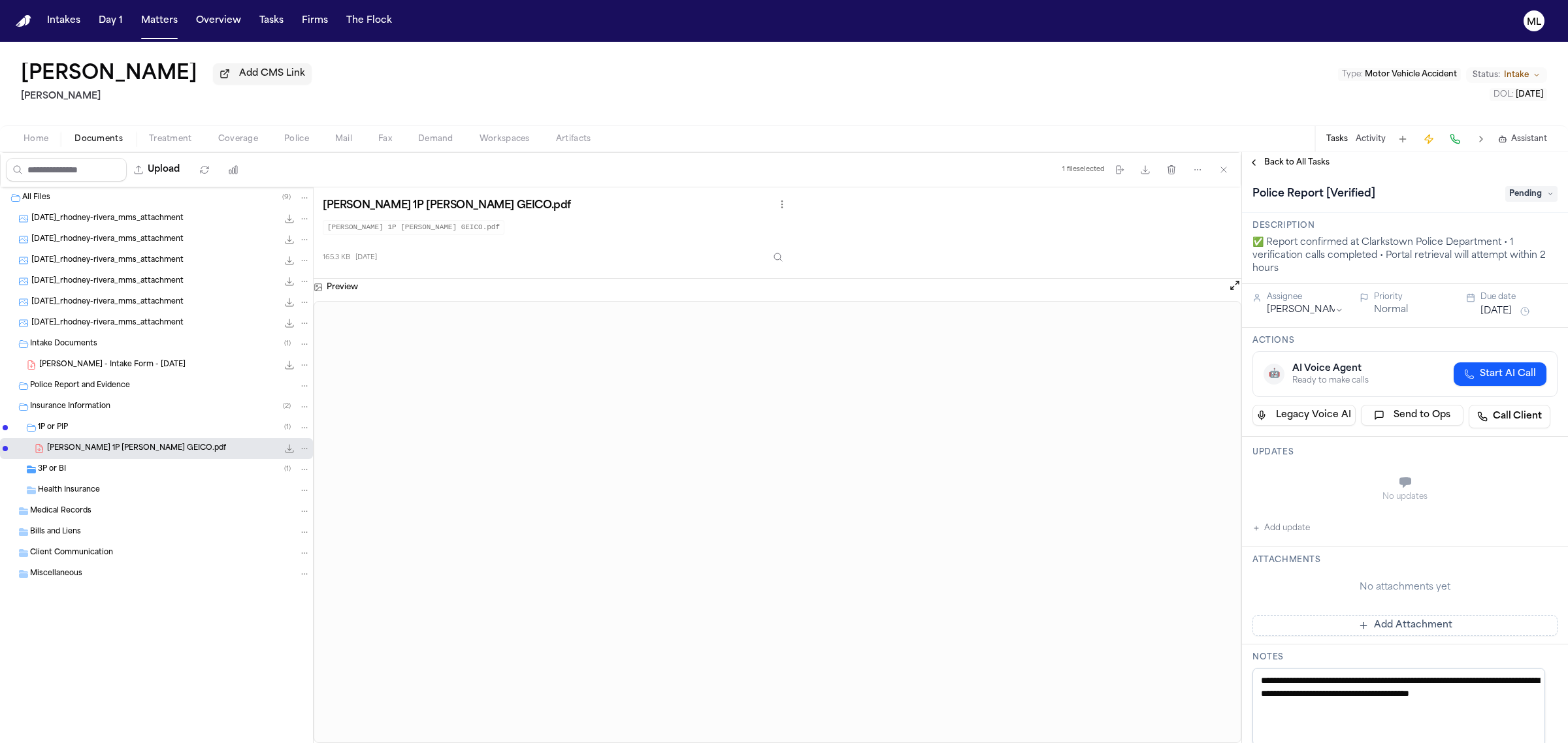
click at [72, 464] on div "3P or BI ( 1 )" at bounding box center [174, 469] width 273 height 12
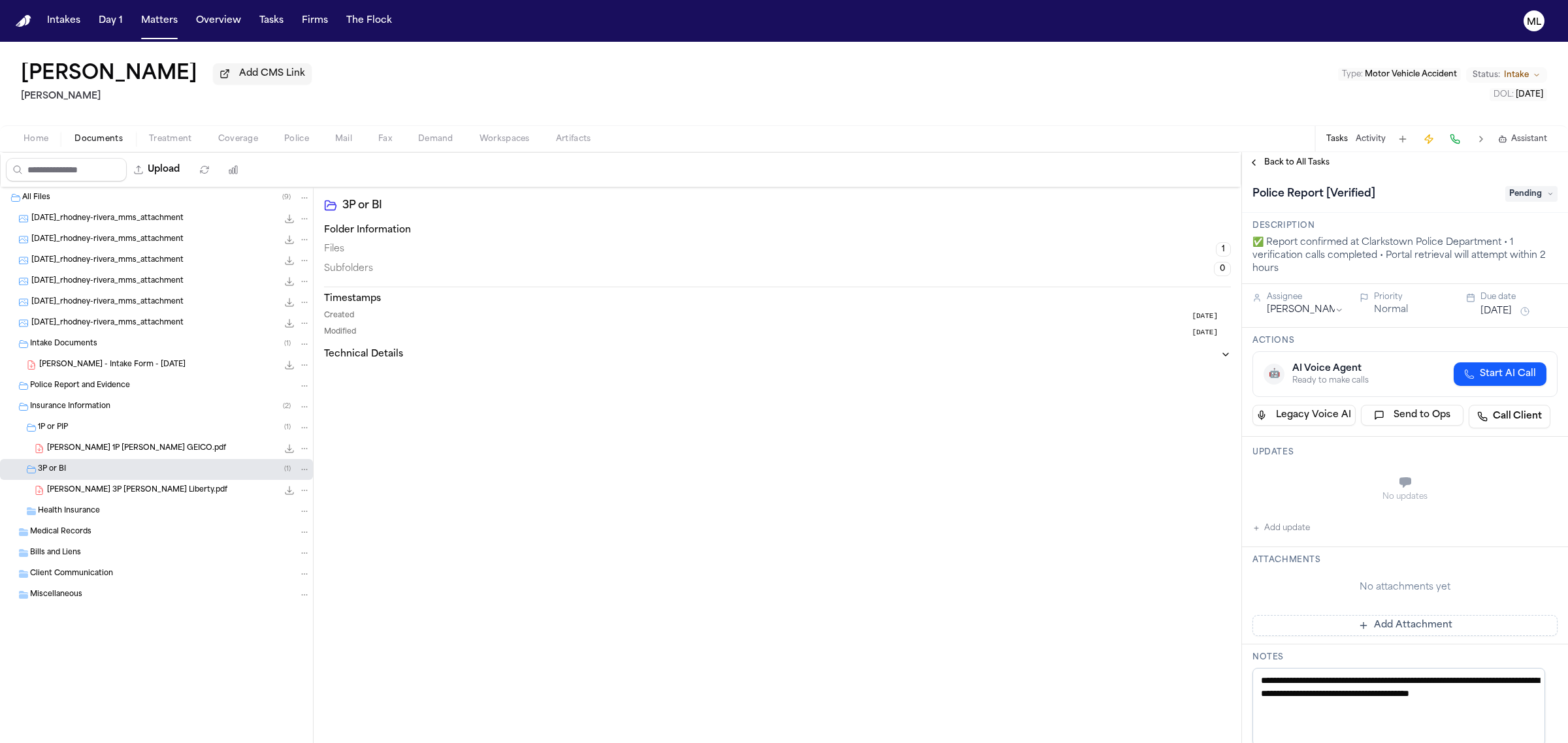
click at [89, 488] on span "[PERSON_NAME] 3P [PERSON_NAME] Liberty.pdf" at bounding box center [137, 491] width 180 height 11
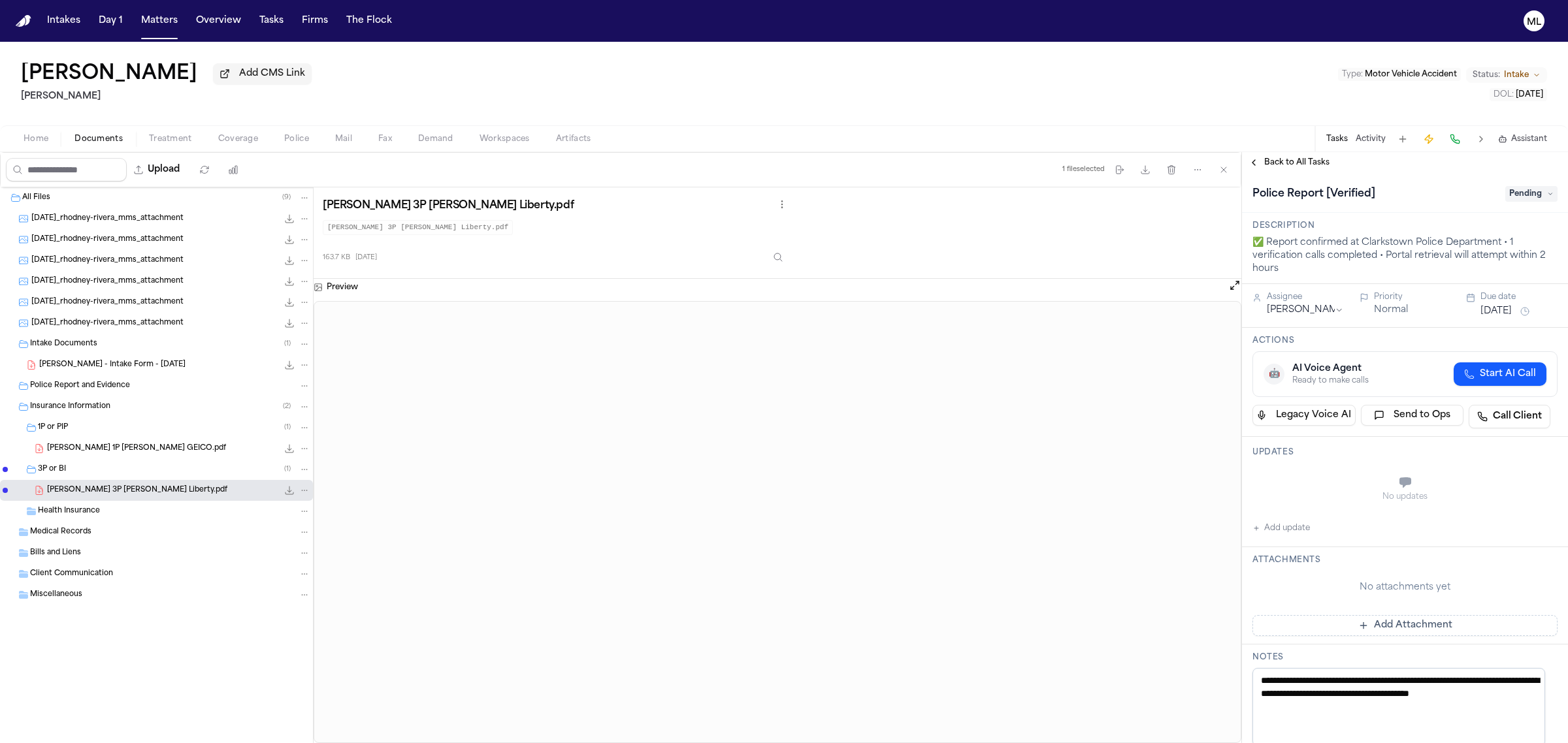
click at [97, 223] on span "[DATE]_rhodney-rivera_mms_attachment" at bounding box center [107, 219] width 153 height 11
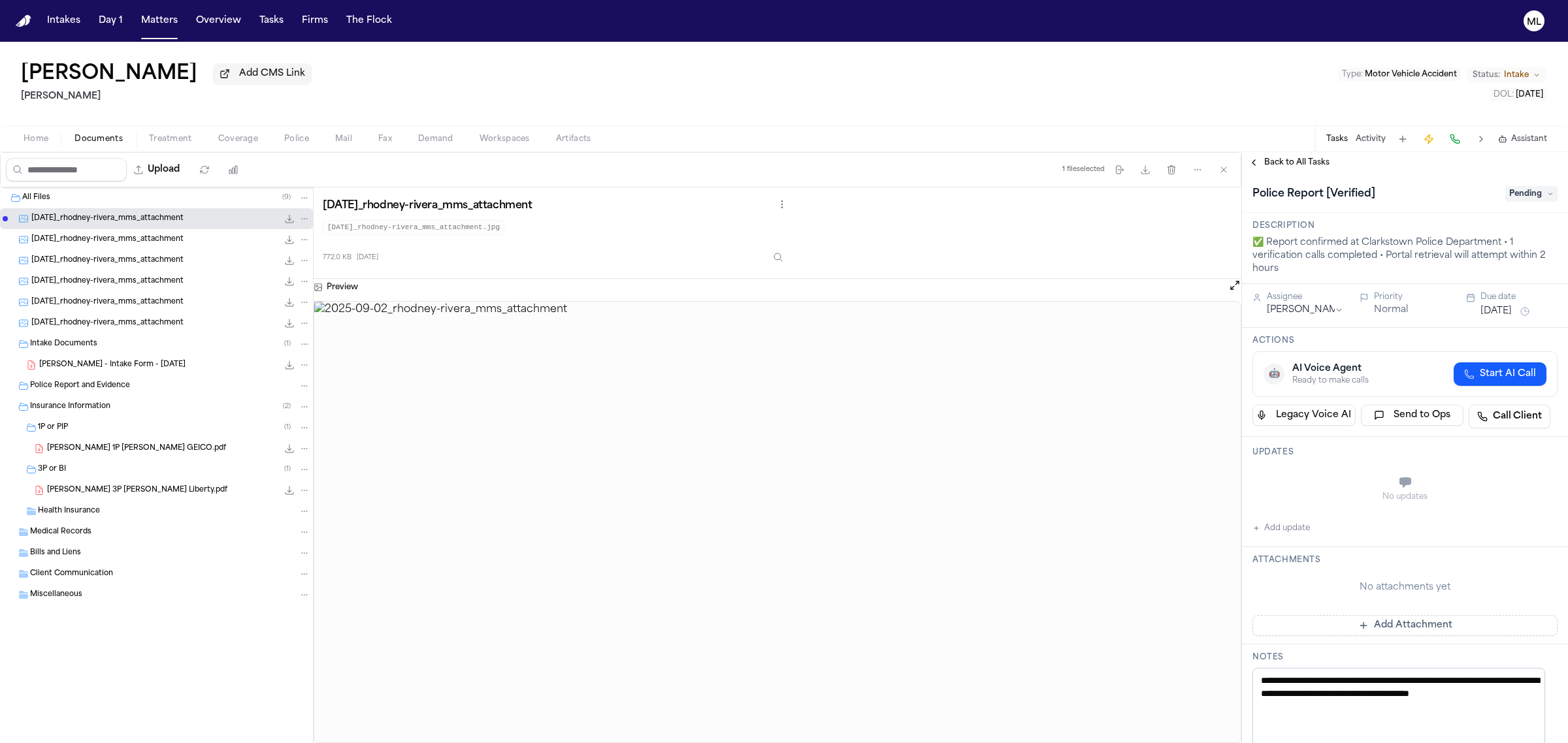
click at [99, 240] on span "[DATE]_rhodney-rivera_mms_attachment" at bounding box center [107, 240] width 153 height 11
click at [100, 256] on span "[DATE]_rhodney-rivera_mms_attachment" at bounding box center [107, 261] width 153 height 11
click at [100, 281] on span "[DATE]_rhodney-rivera_mms_attachment" at bounding box center [107, 281] width 153 height 11
click at [102, 304] on span "[DATE]_rhodney-rivera_mms_attachment" at bounding box center [107, 303] width 153 height 11
click at [106, 321] on span "[DATE]_rhodney-rivera_mms_attachment" at bounding box center [107, 324] width 153 height 11
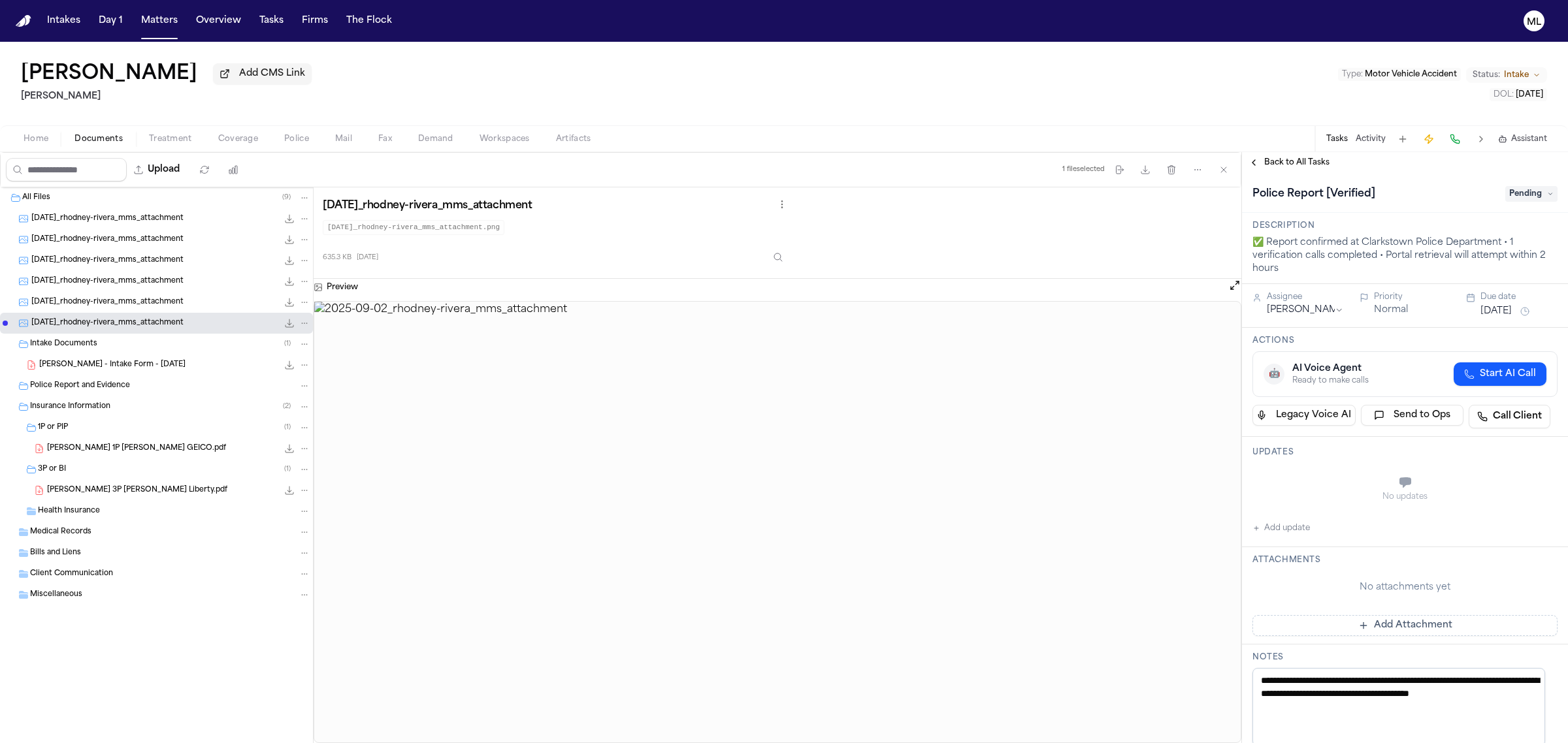
click at [101, 359] on div "[PERSON_NAME] - Intake Form - [DATE] 25.0 KB • PDF" at bounding box center [175, 365] width 271 height 13
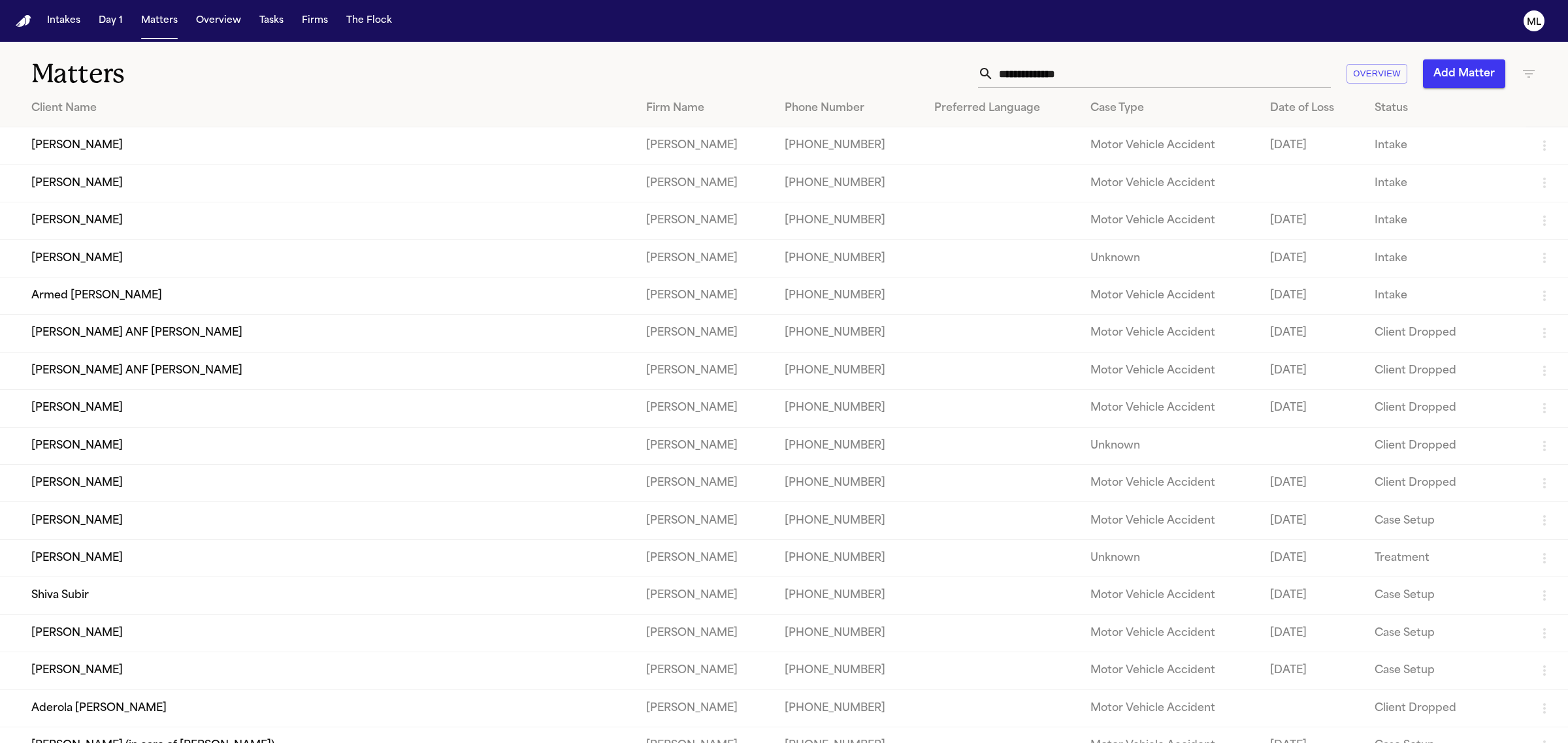
click at [103, 148] on td "[PERSON_NAME]" at bounding box center [317, 146] width 636 height 37
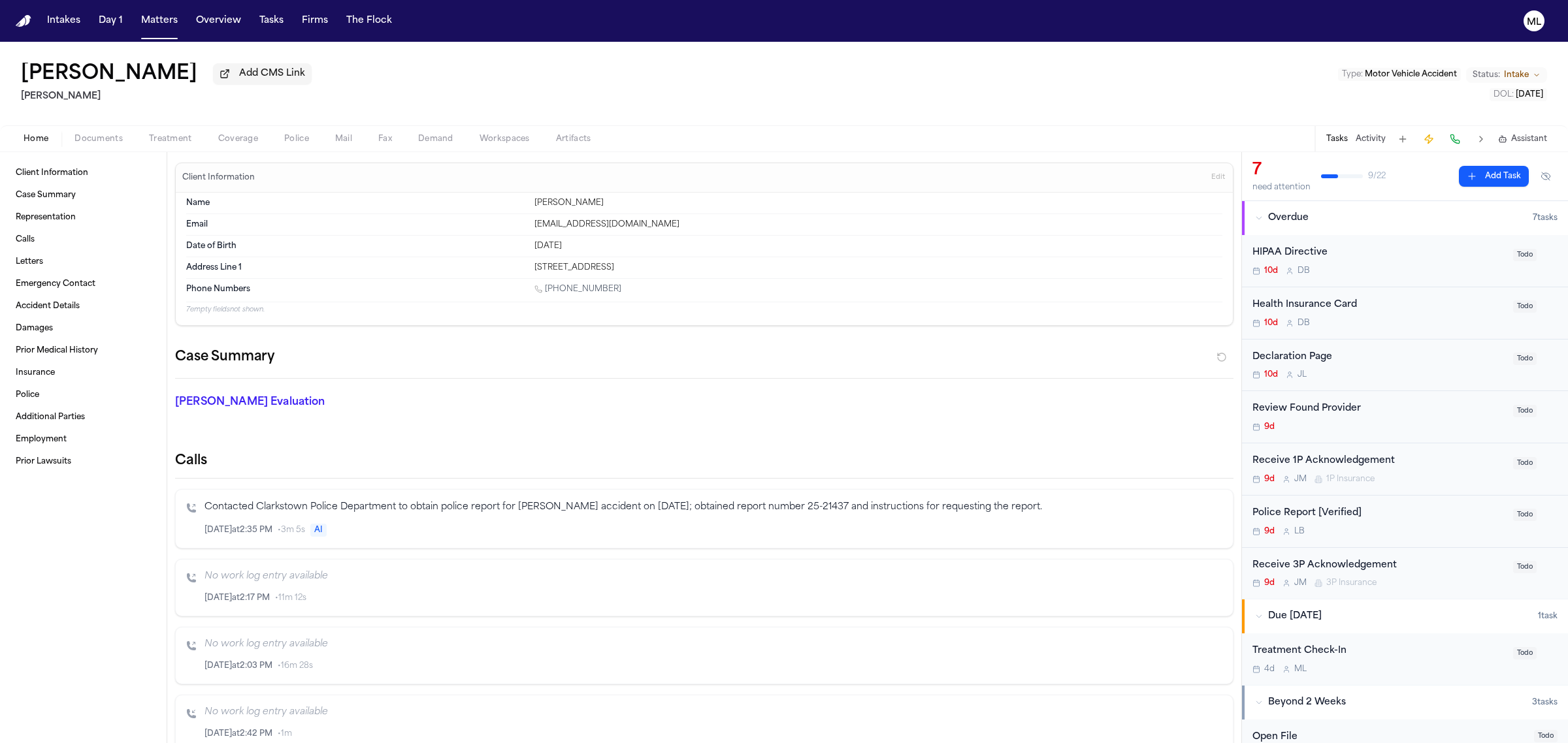
click at [95, 128] on div "Home Documents Treatment Coverage Police Mail Fax Demand Workspaces Artifacts T…" at bounding box center [784, 139] width 1568 height 26
click at [96, 138] on span "Documents" at bounding box center [99, 139] width 48 height 10
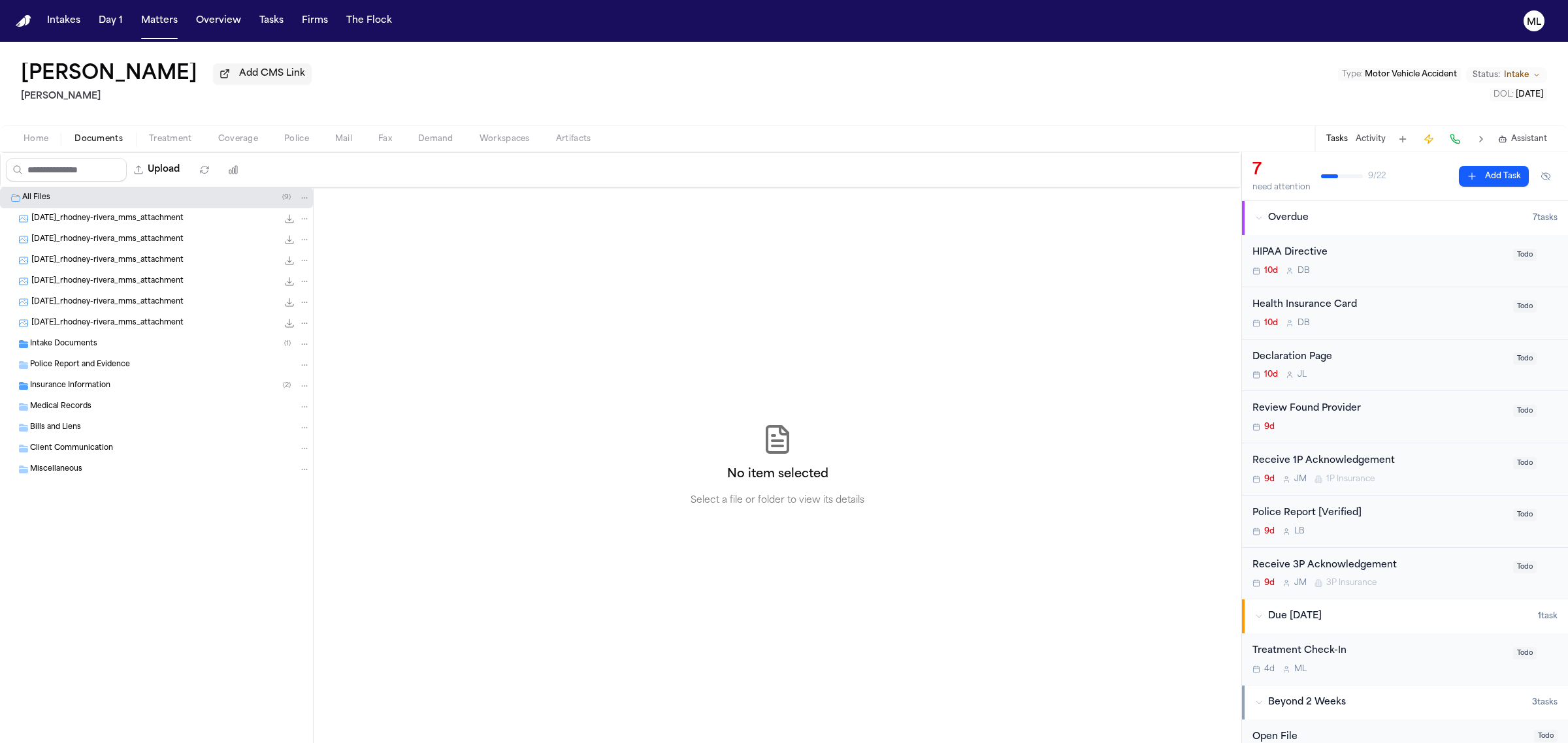
click at [92, 340] on span "Intake Documents" at bounding box center [63, 344] width 67 height 11
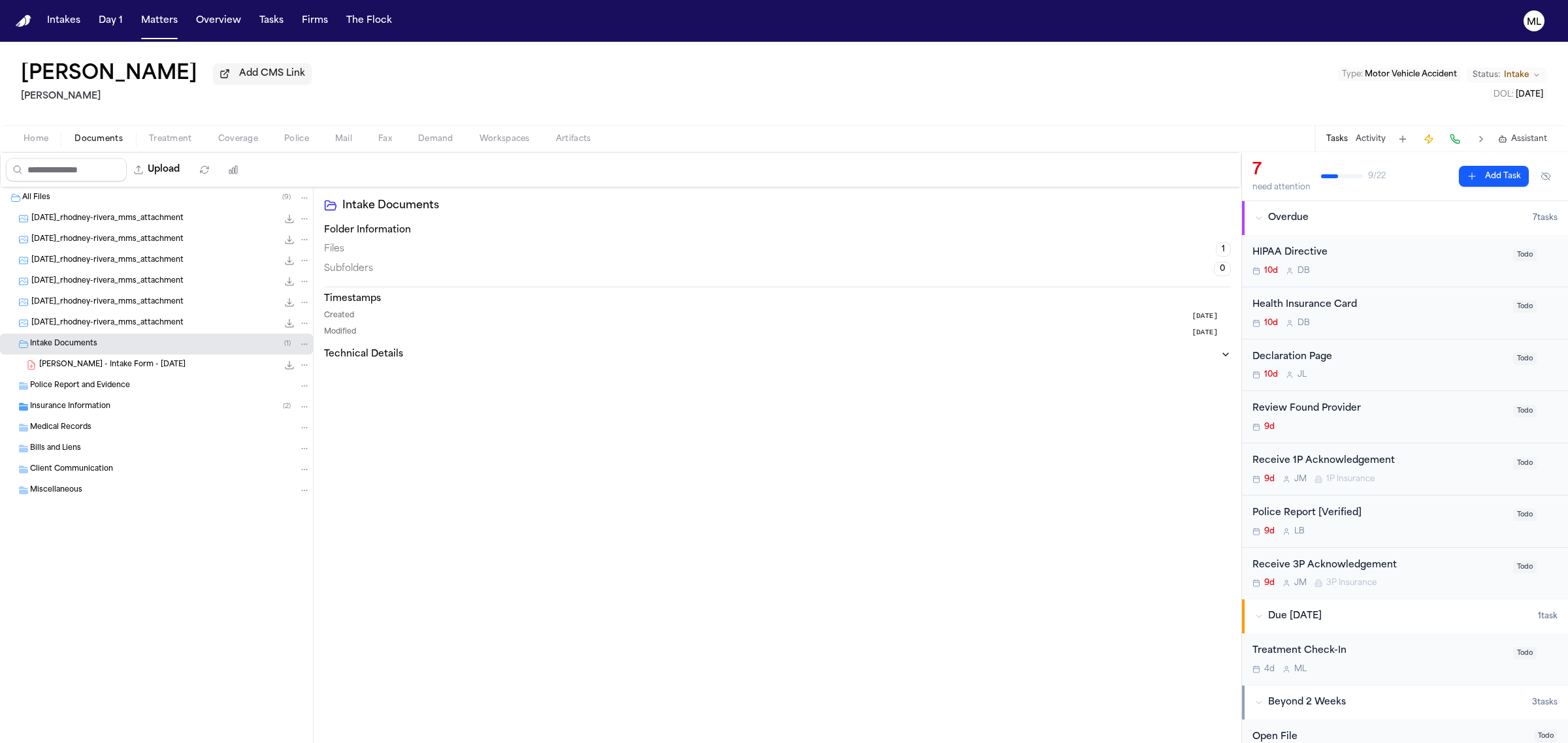
click at [112, 366] on span "[PERSON_NAME] - Intake Form - [DATE]" at bounding box center [112, 366] width 146 height 11
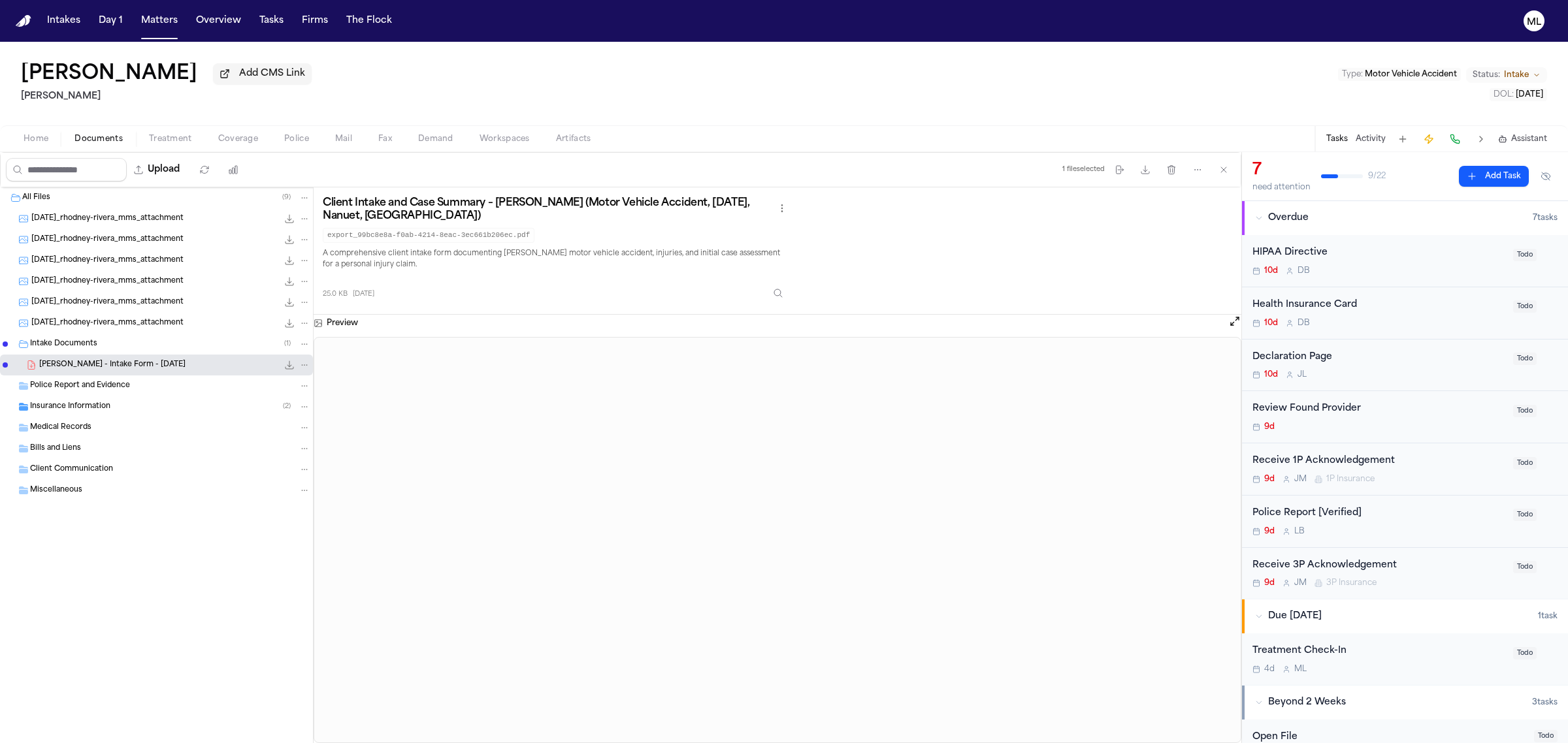
click at [37, 136] on span "Home" at bounding box center [36, 139] width 25 height 10
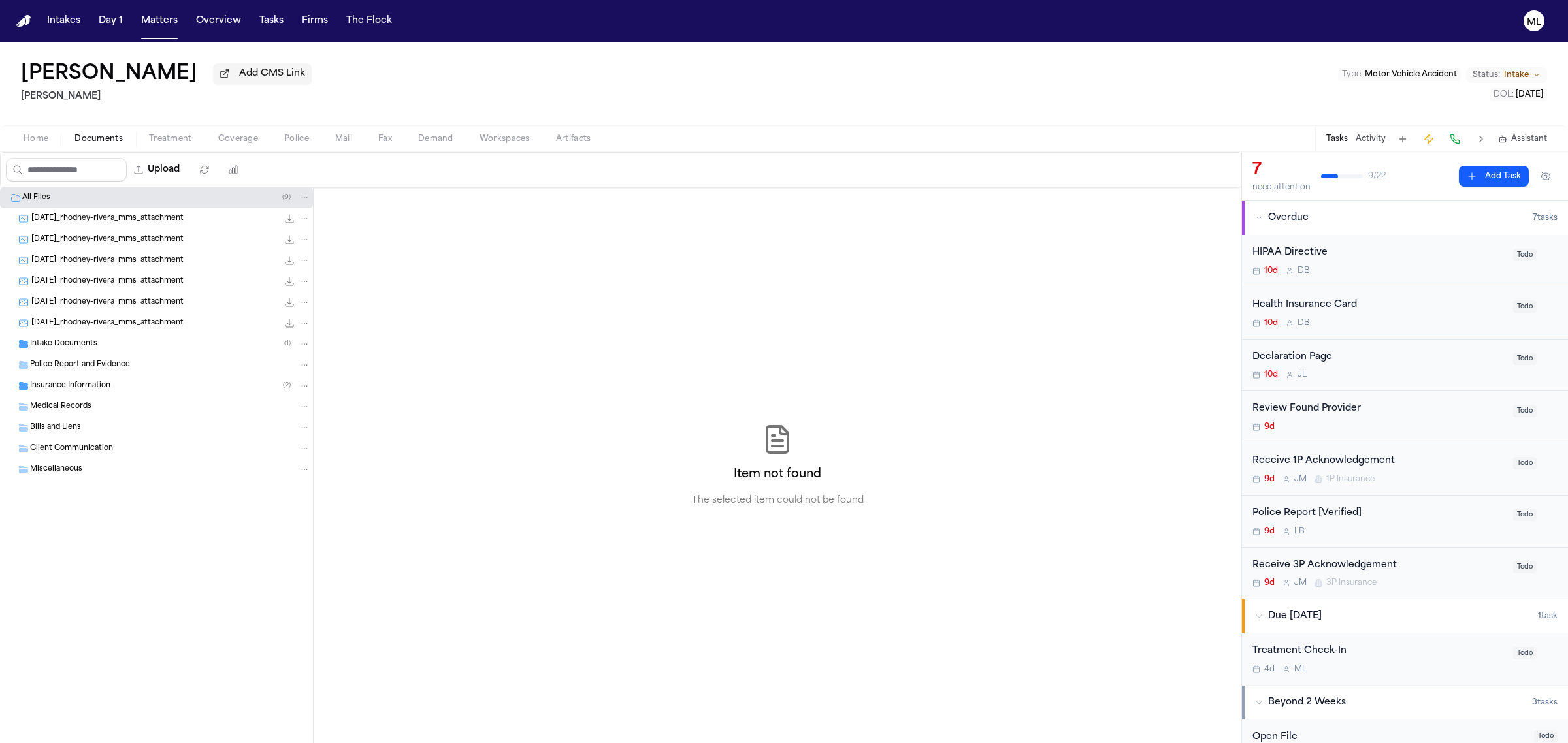
click at [104, 142] on span "Documents" at bounding box center [99, 139] width 48 height 10
click at [66, 344] on span "Intake Documents" at bounding box center [63, 344] width 67 height 11
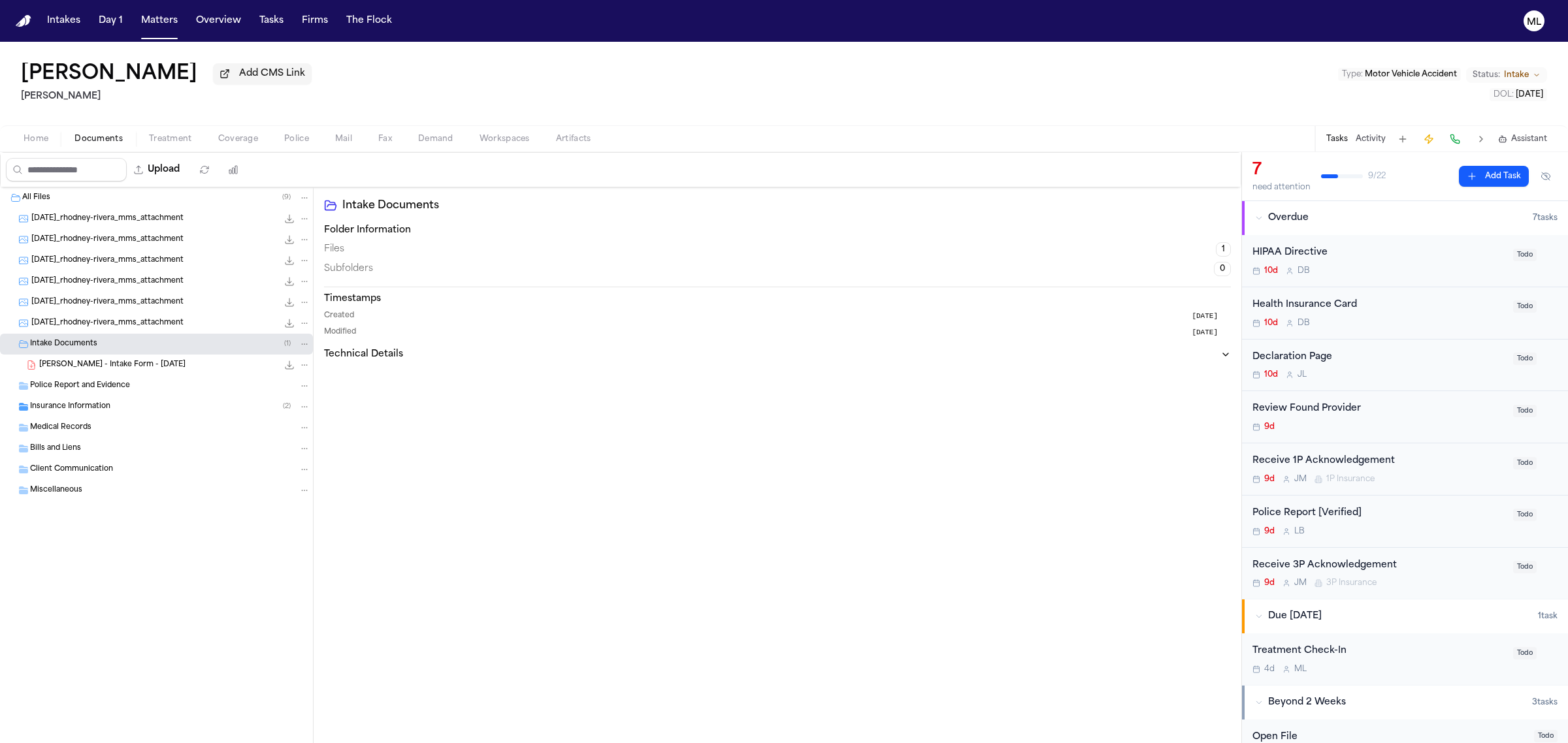
click at [110, 366] on span "[PERSON_NAME] - Intake Form - [DATE]" at bounding box center [112, 366] width 146 height 11
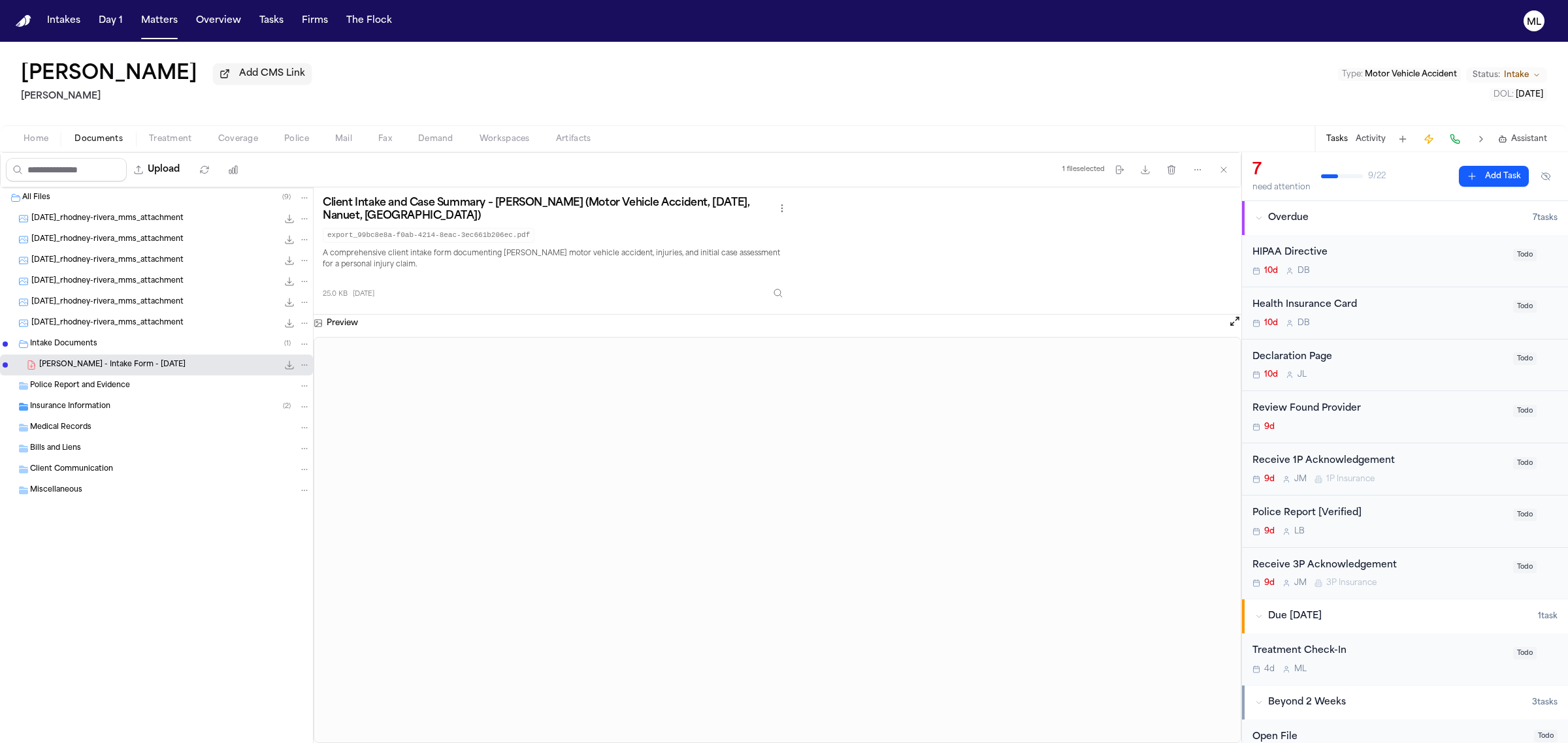
click at [37, 134] on span "Home" at bounding box center [36, 139] width 25 height 10
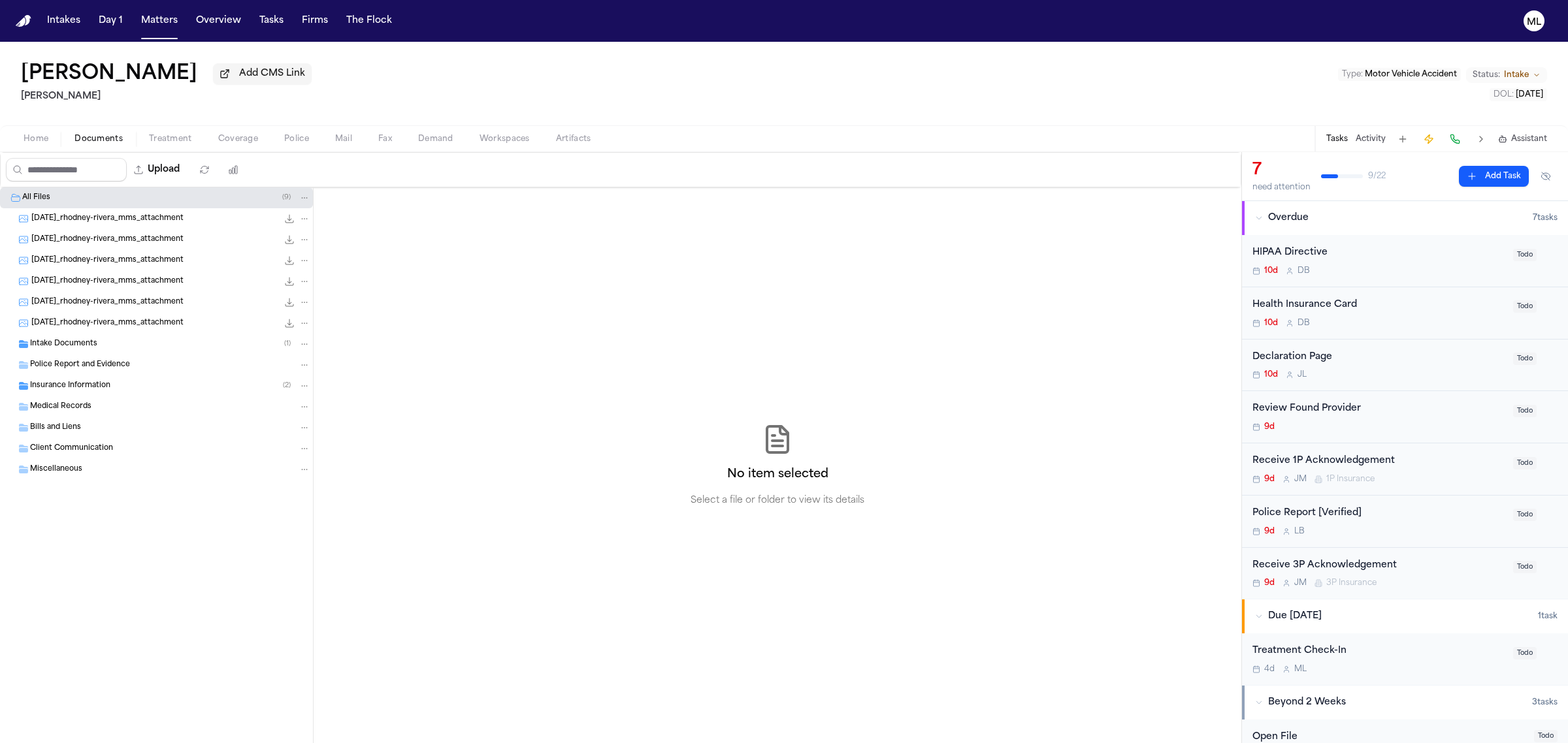
click at [92, 141] on span "Documents" at bounding box center [99, 139] width 48 height 10
click at [108, 212] on div "[DATE]_rhodney-rivera_mms_attachment 772.0 KB • JPG" at bounding box center [170, 219] width 279 height 13
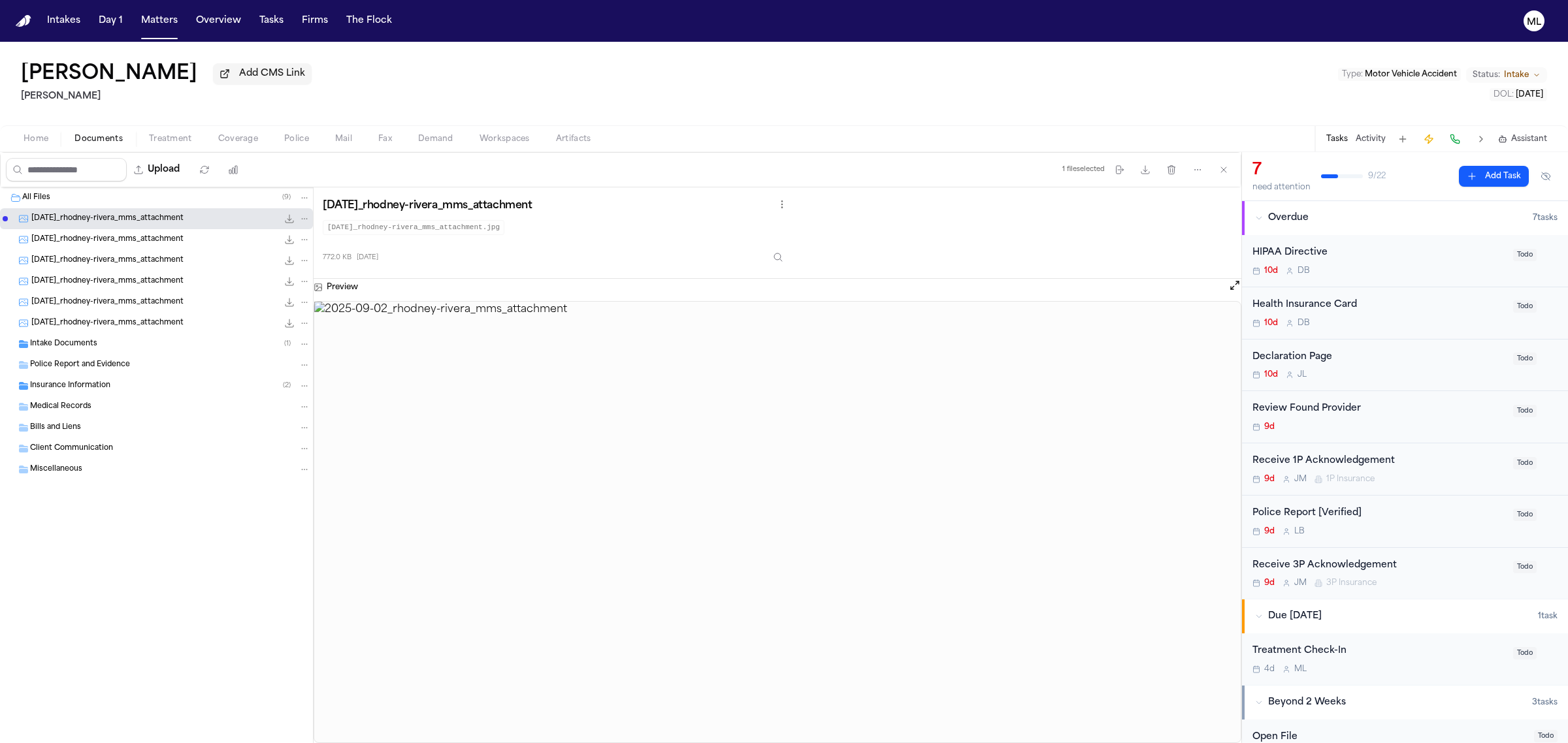
click at [112, 239] on span "[DATE]_rhodney-rivera_mms_attachment" at bounding box center [107, 240] width 153 height 11
click at [116, 260] on span "[DATE]_rhodney-rivera_mms_attachment" at bounding box center [107, 261] width 153 height 11
click at [119, 277] on span "[DATE]_rhodney-rivera_mms_attachment" at bounding box center [107, 281] width 153 height 11
click at [118, 302] on span "[DATE]_rhodney-rivera_mms_attachment" at bounding box center [107, 303] width 153 height 11
click at [121, 322] on span "[DATE]_rhodney-rivera_mms_attachment" at bounding box center [107, 324] width 153 height 11
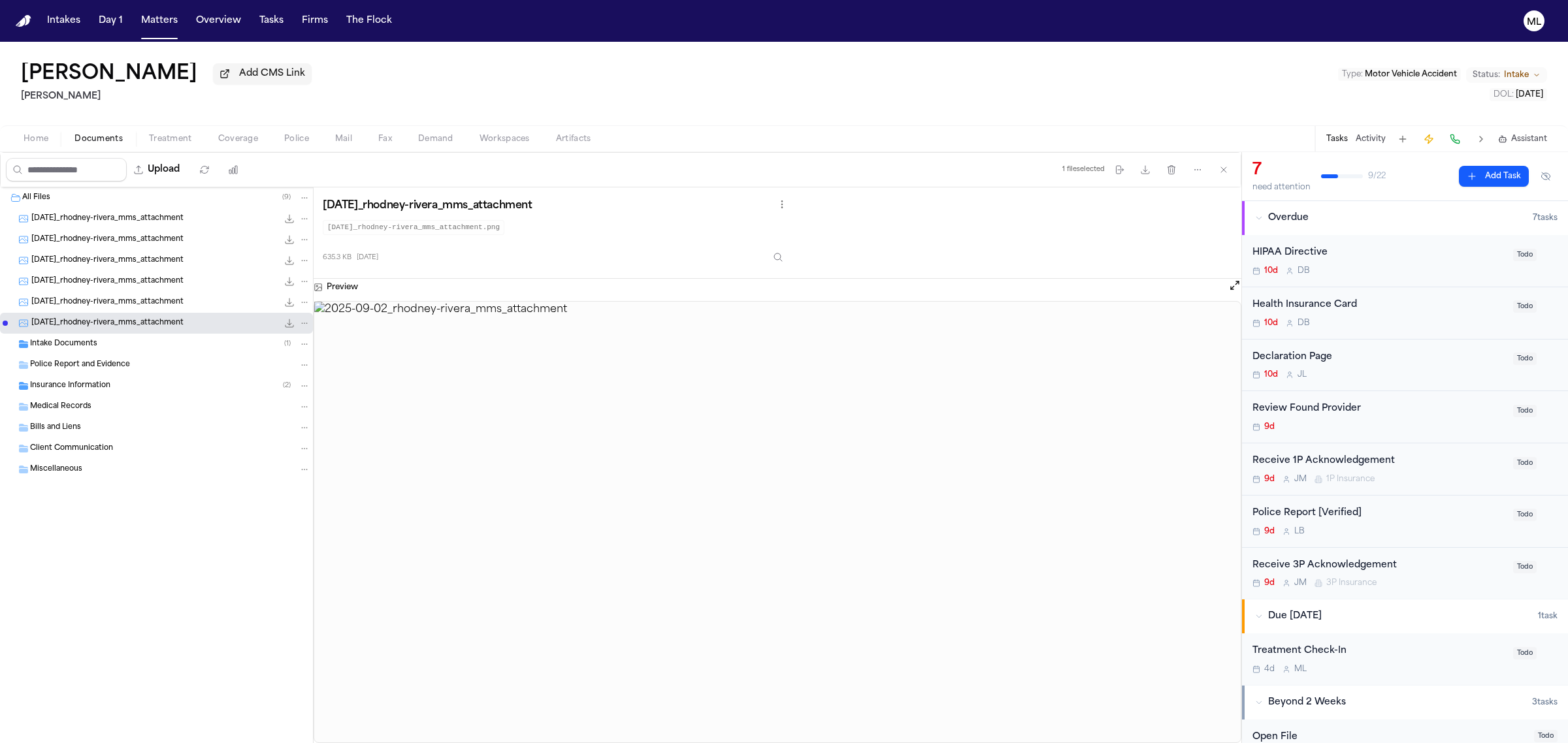
click at [119, 347] on div "Intake Documents ( 1 )" at bounding box center [170, 344] width 280 height 12
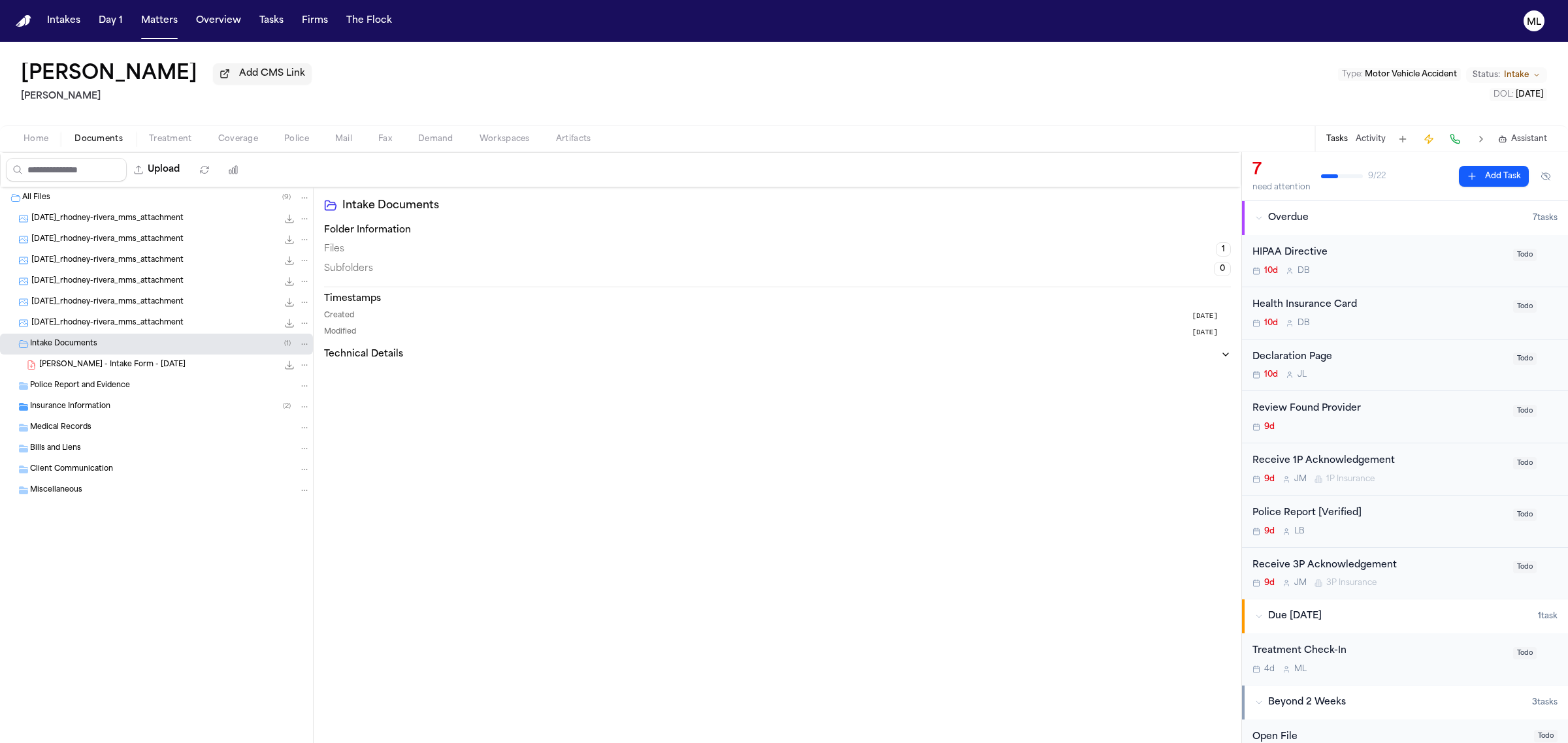
click at [119, 364] on span "[PERSON_NAME] - Intake Form - [DATE]" at bounding box center [112, 366] width 146 height 11
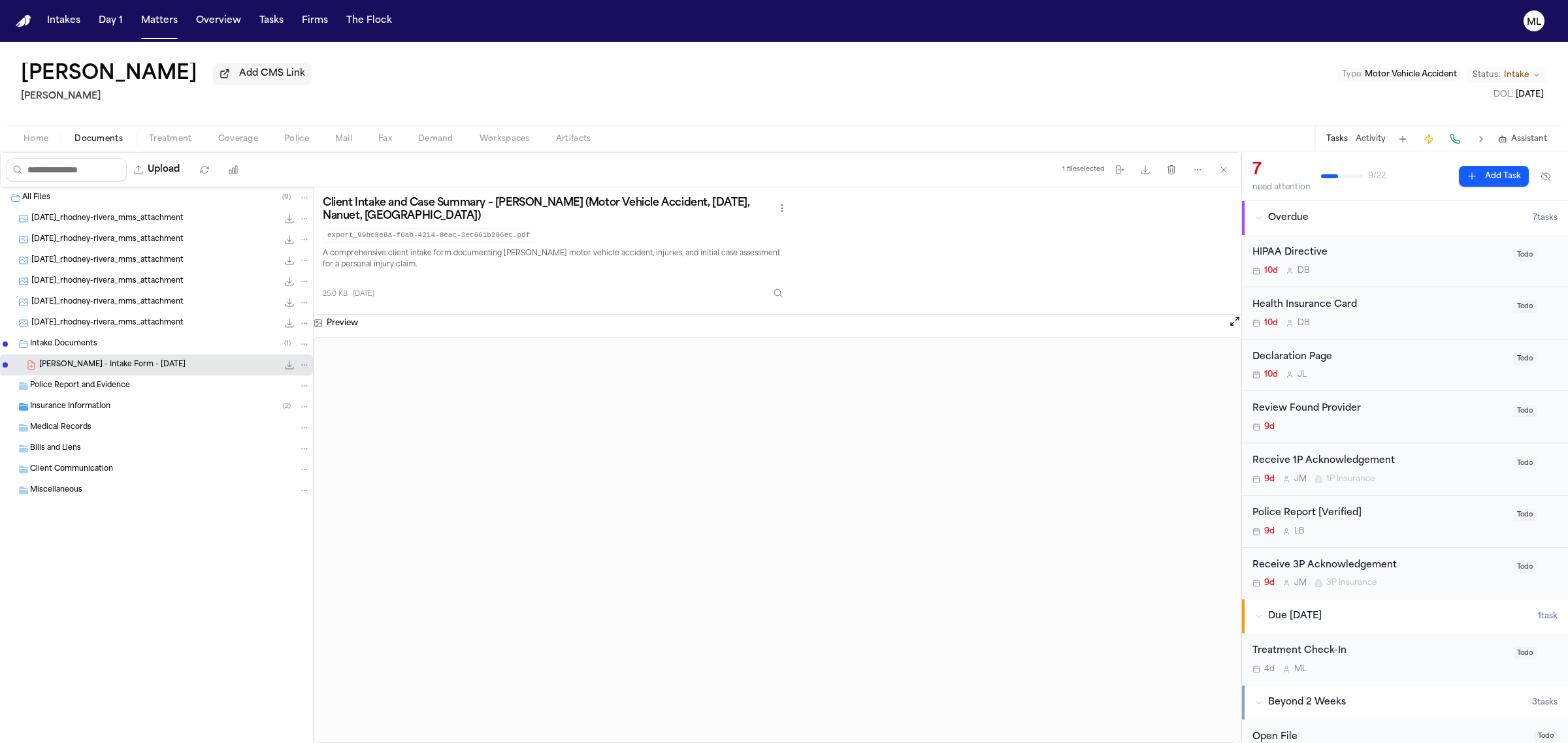
click at [126, 272] on div "[DATE]_rhodney-rivera_mms_attachment 611.0 KB • JPG" at bounding box center [156, 281] width 313 height 21
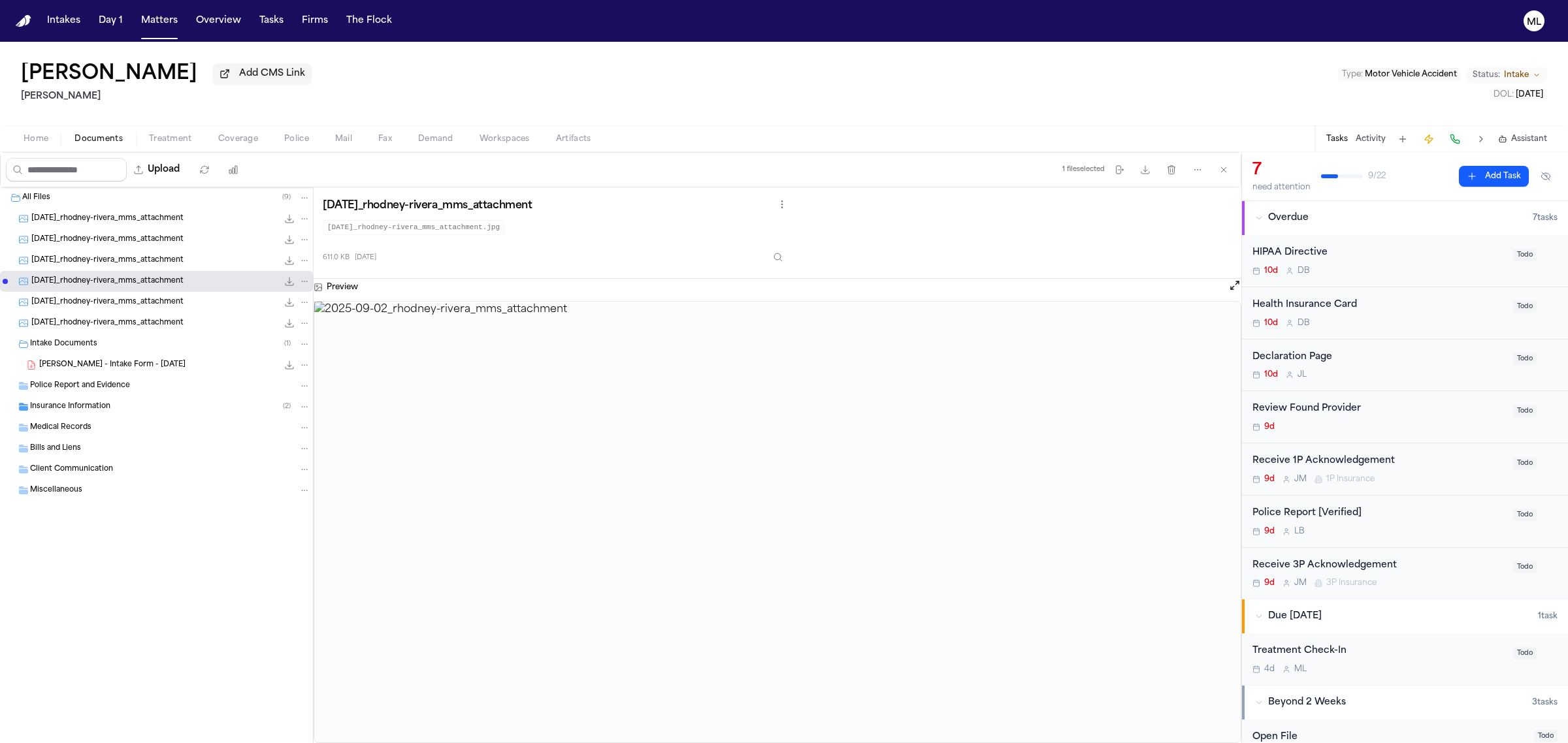
click at [139, 300] on span "[DATE]_rhodney-rivera_mms_attachment" at bounding box center [107, 303] width 153 height 11
click at [144, 324] on span "[DATE]_rhodney-rivera_mms_attachment" at bounding box center [107, 324] width 153 height 11
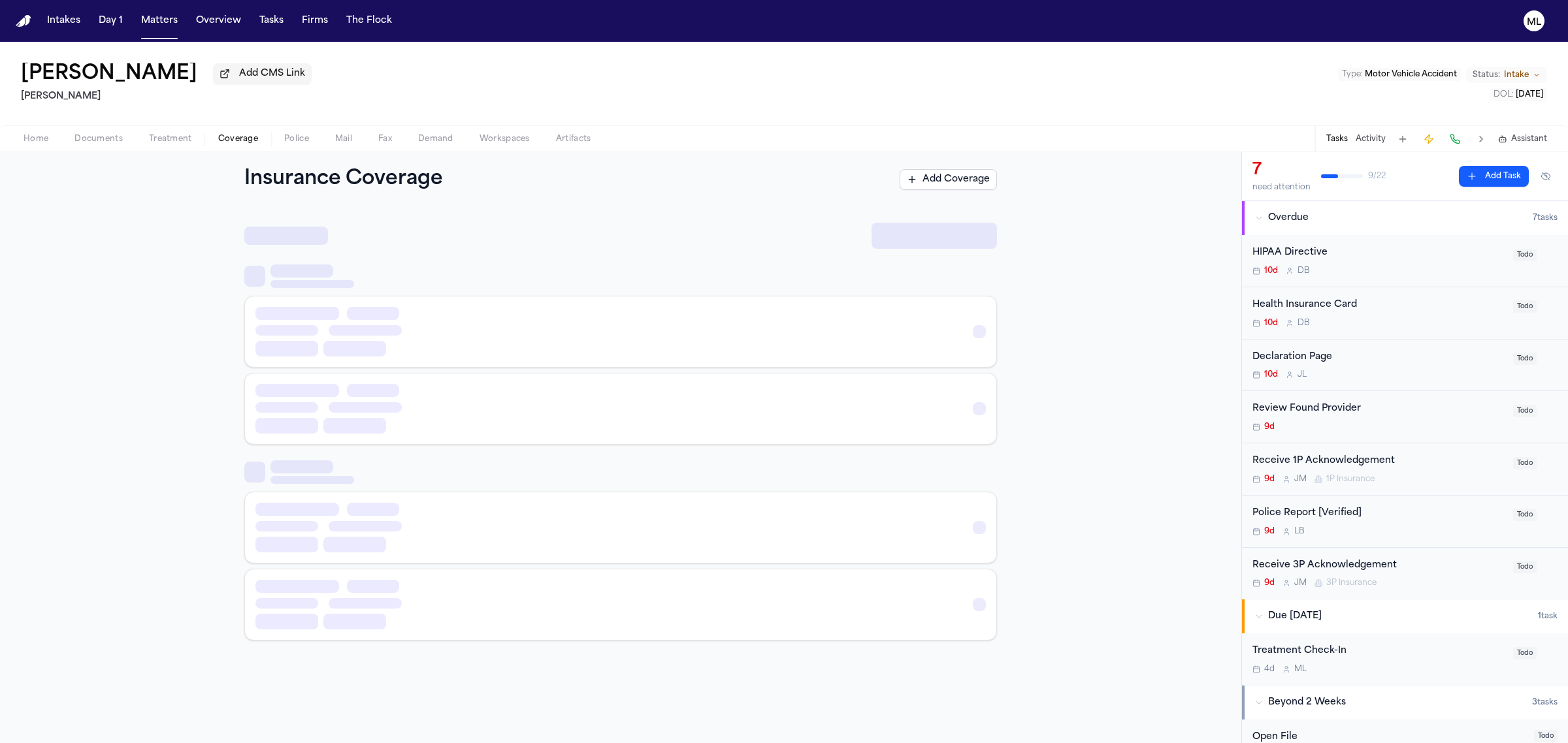
click at [226, 137] on span "Coverage" at bounding box center [238, 139] width 40 height 10
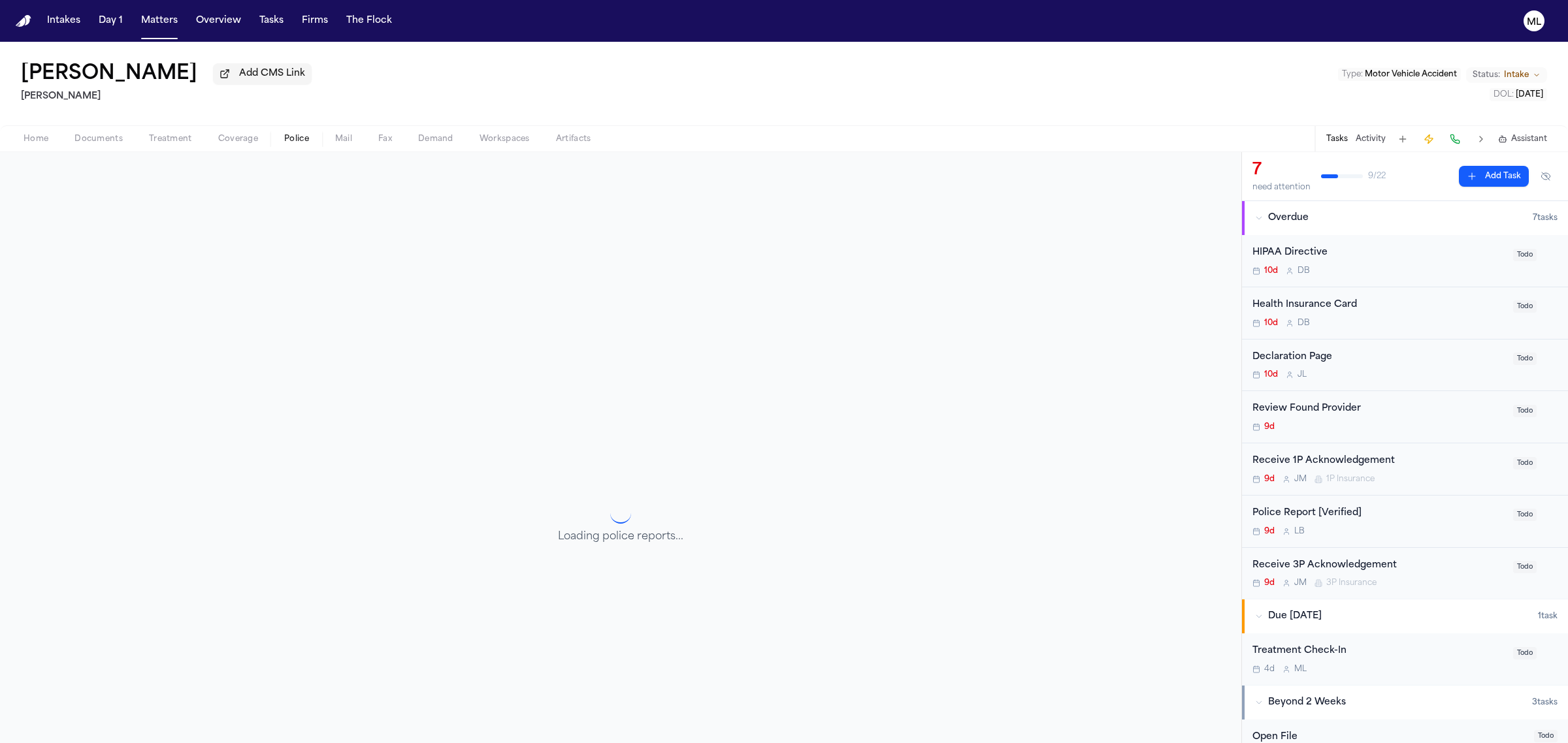
click at [299, 137] on span "Police" at bounding box center [297, 139] width 25 height 10
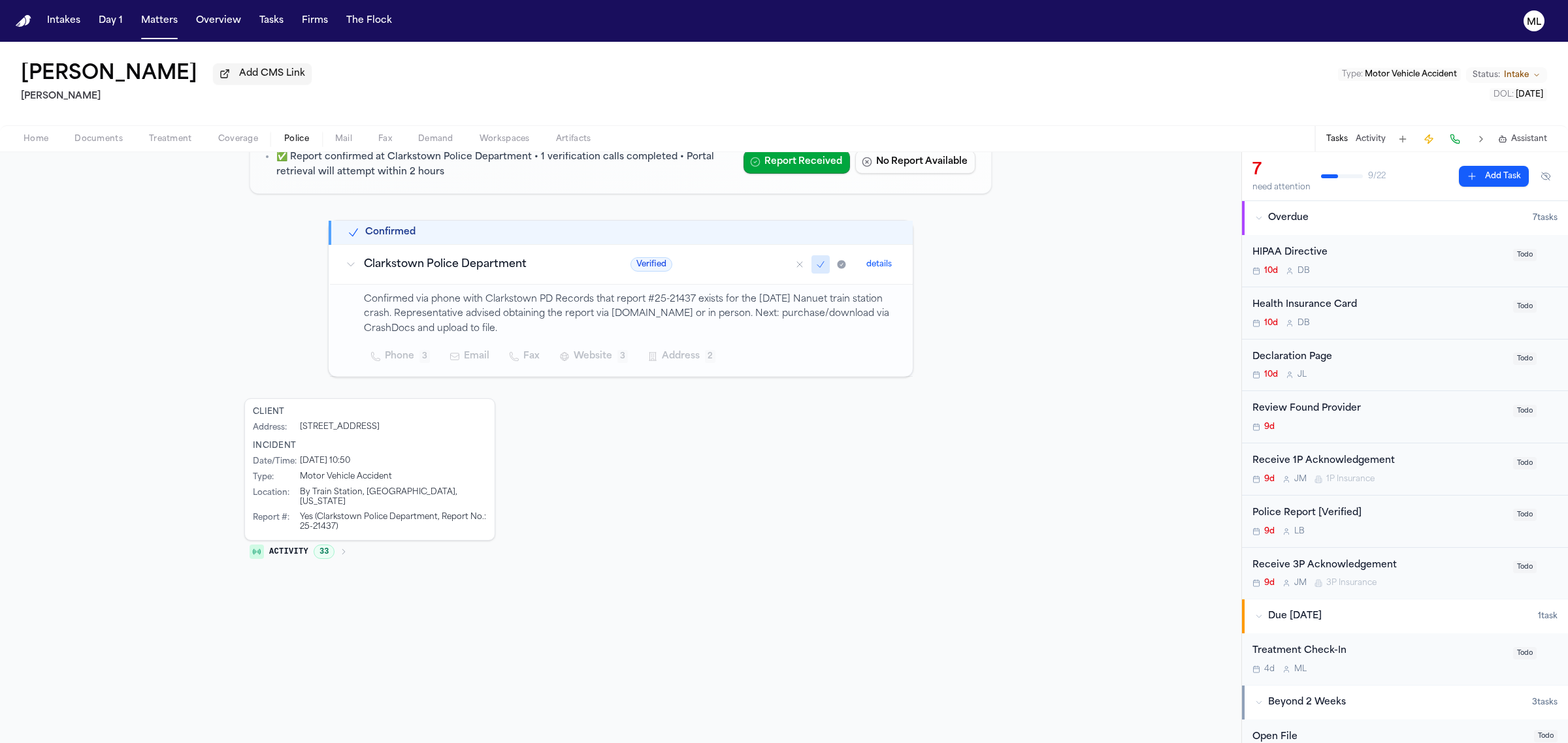
scroll to position [70, 0]
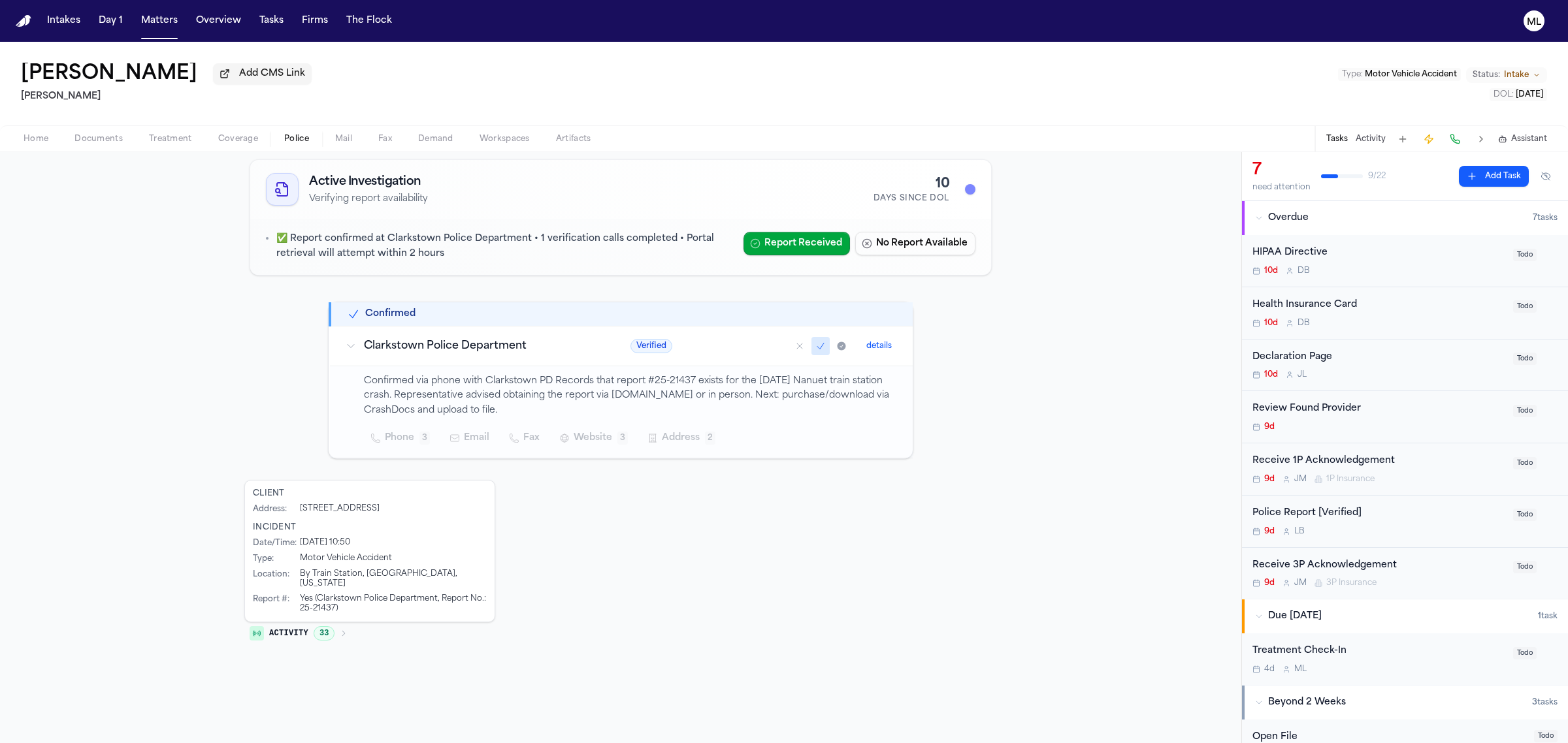
click at [1510, 72] on span "Intake" at bounding box center [1516, 75] width 25 height 10
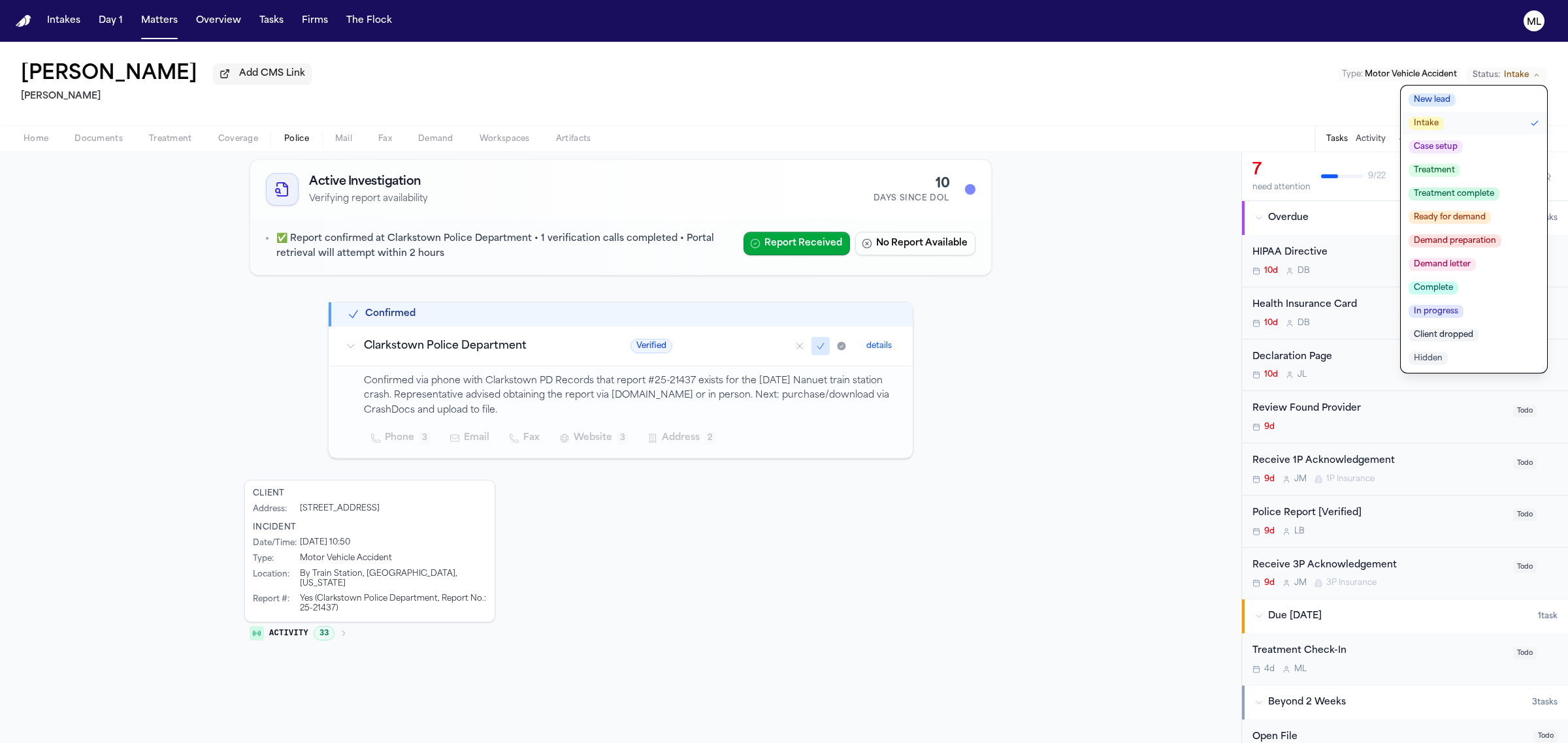
click at [1467, 330] on span "Client dropped" at bounding box center [1443, 335] width 70 height 13
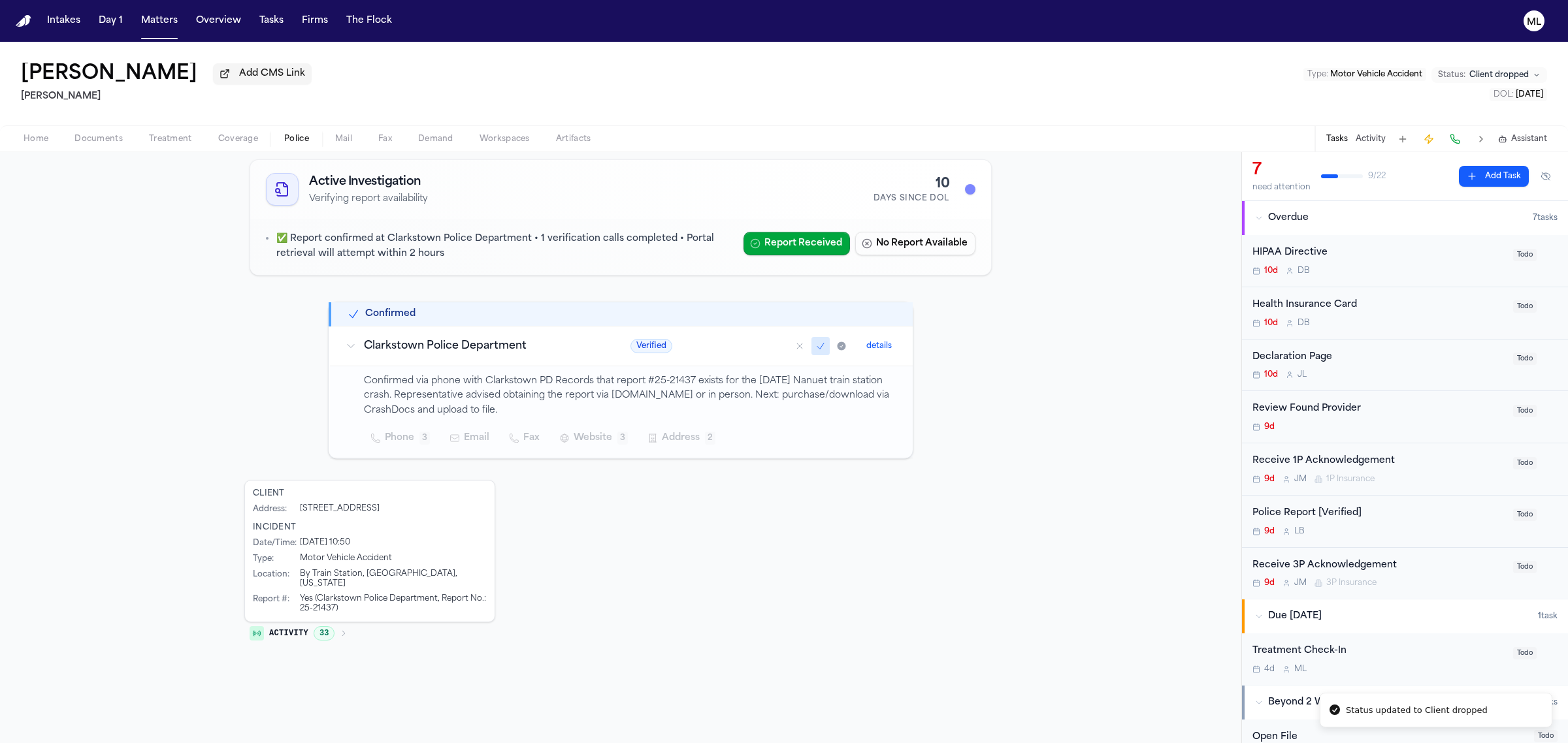
click at [1379, 141] on button "Activity" at bounding box center [1371, 139] width 30 height 10
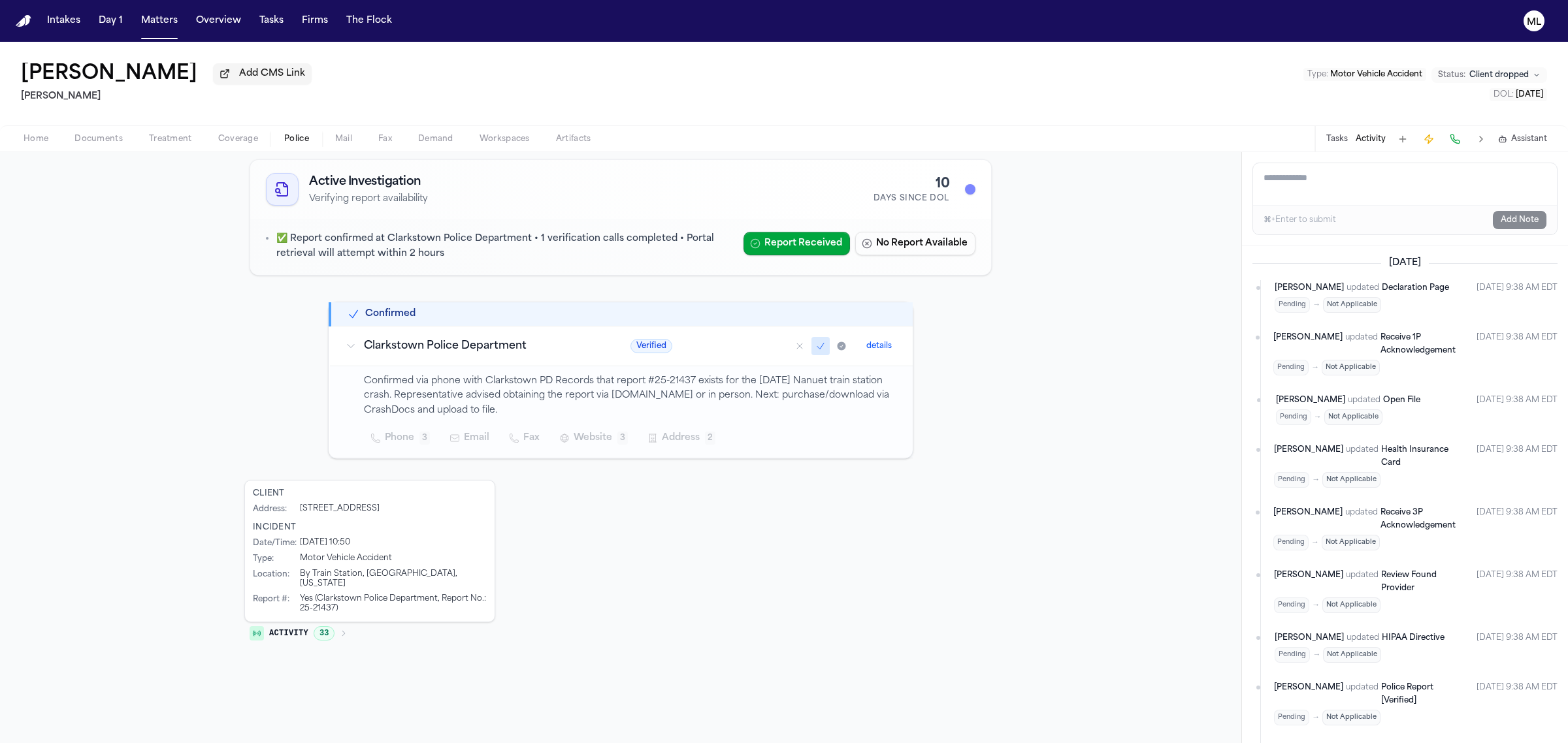
click at [1305, 184] on textarea "Add a note to this matter" at bounding box center [1404, 184] width 304 height 42
type textarea "**********"
click at [1517, 215] on button "Add Note" at bounding box center [1520, 220] width 54 height 19
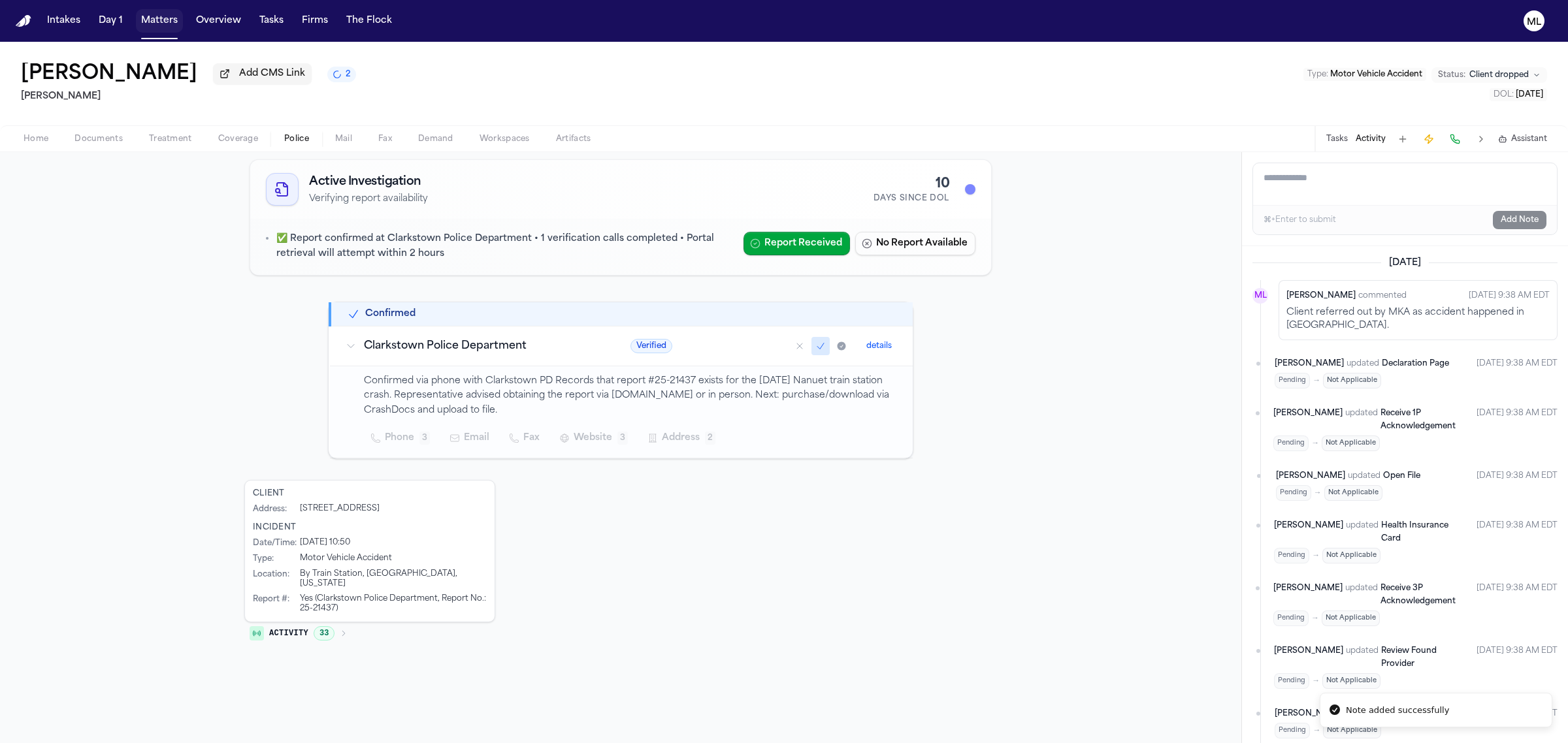
click at [161, 14] on button "Matters" at bounding box center [159, 21] width 47 height 23
